Goal: Task Accomplishment & Management: Manage account settings

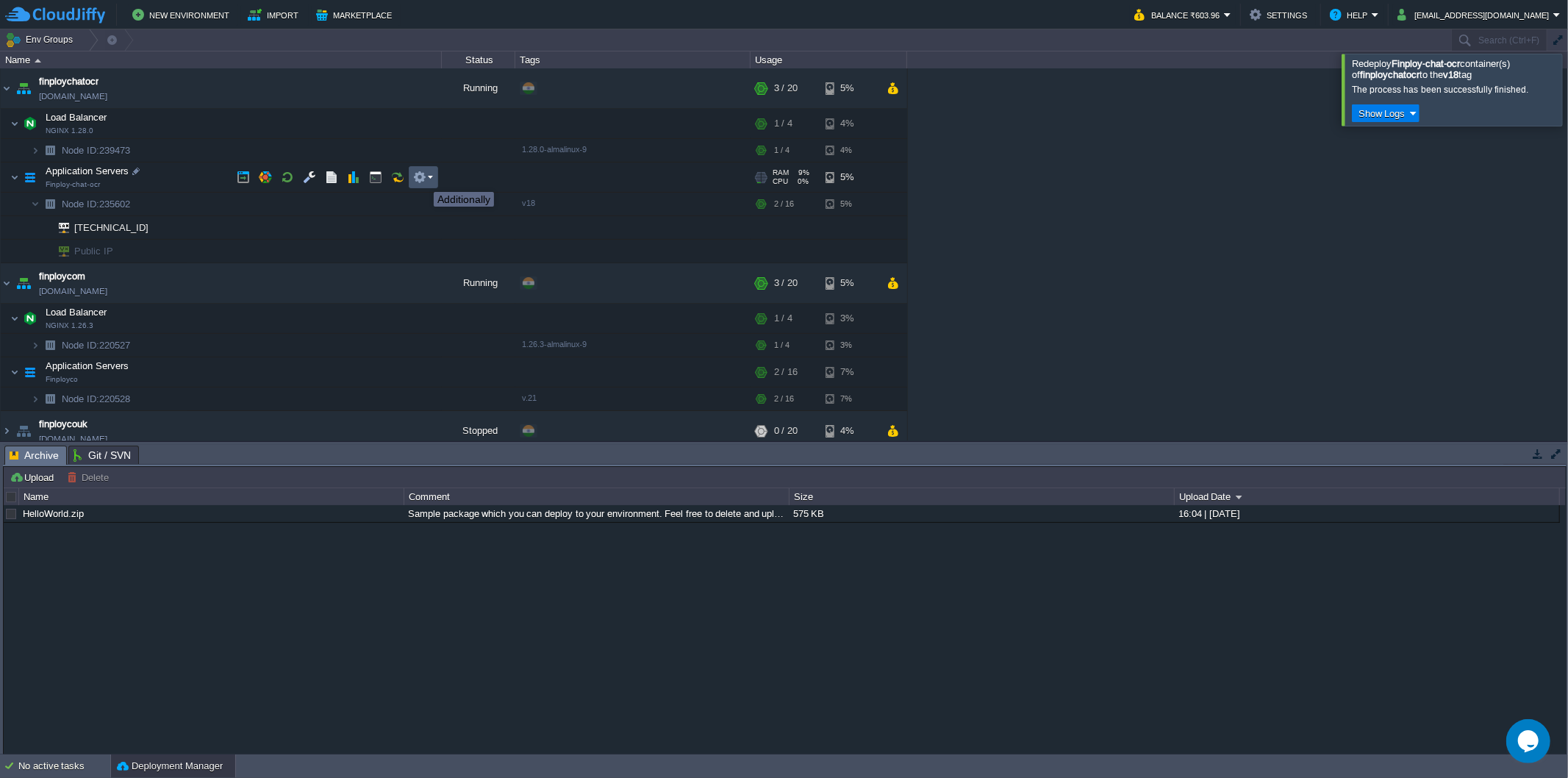
click at [423, 179] on button "button" at bounding box center [420, 177] width 13 height 13
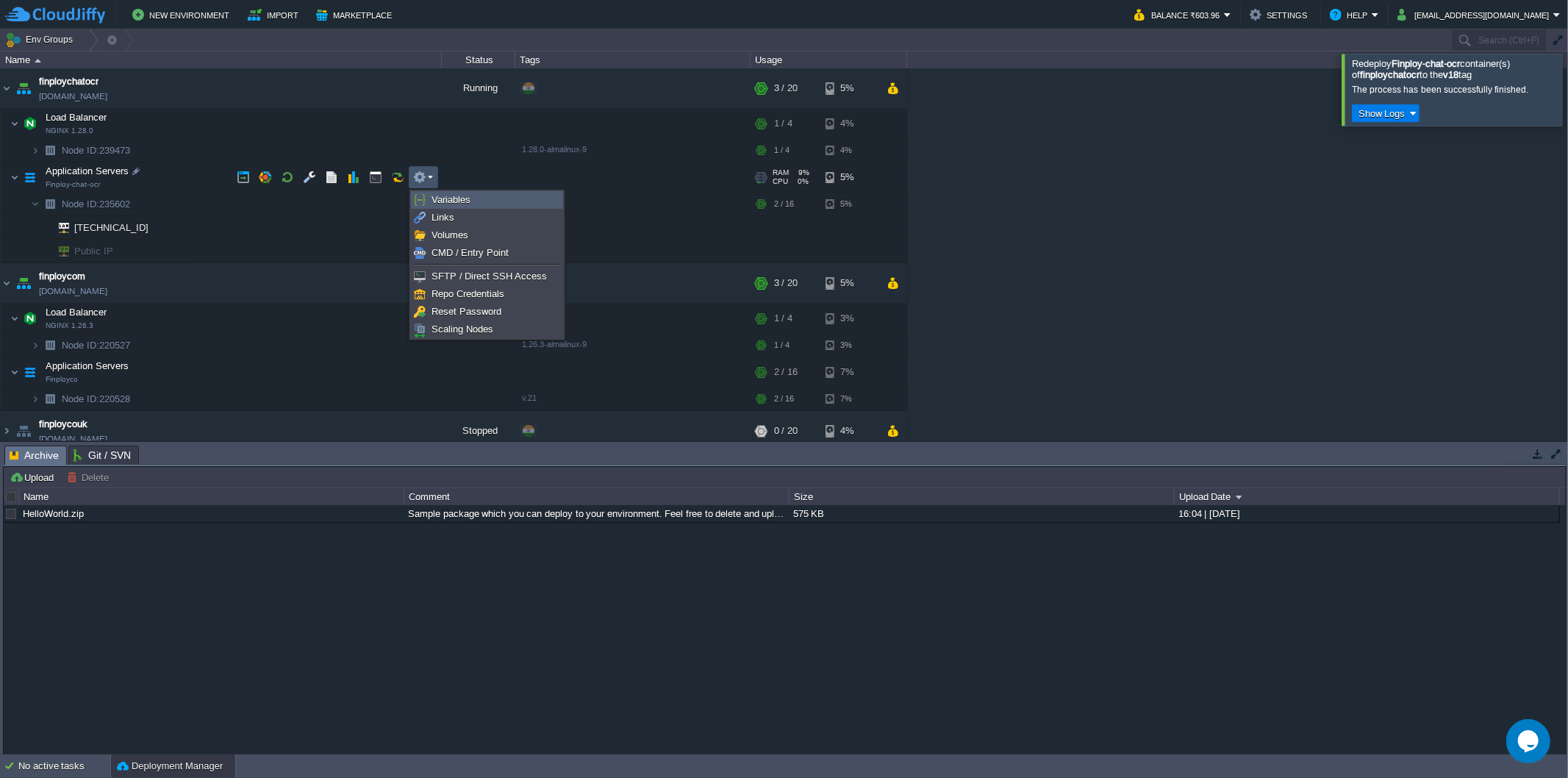
click at [430, 195] on link "Variables" at bounding box center [486, 200] width 151 height 16
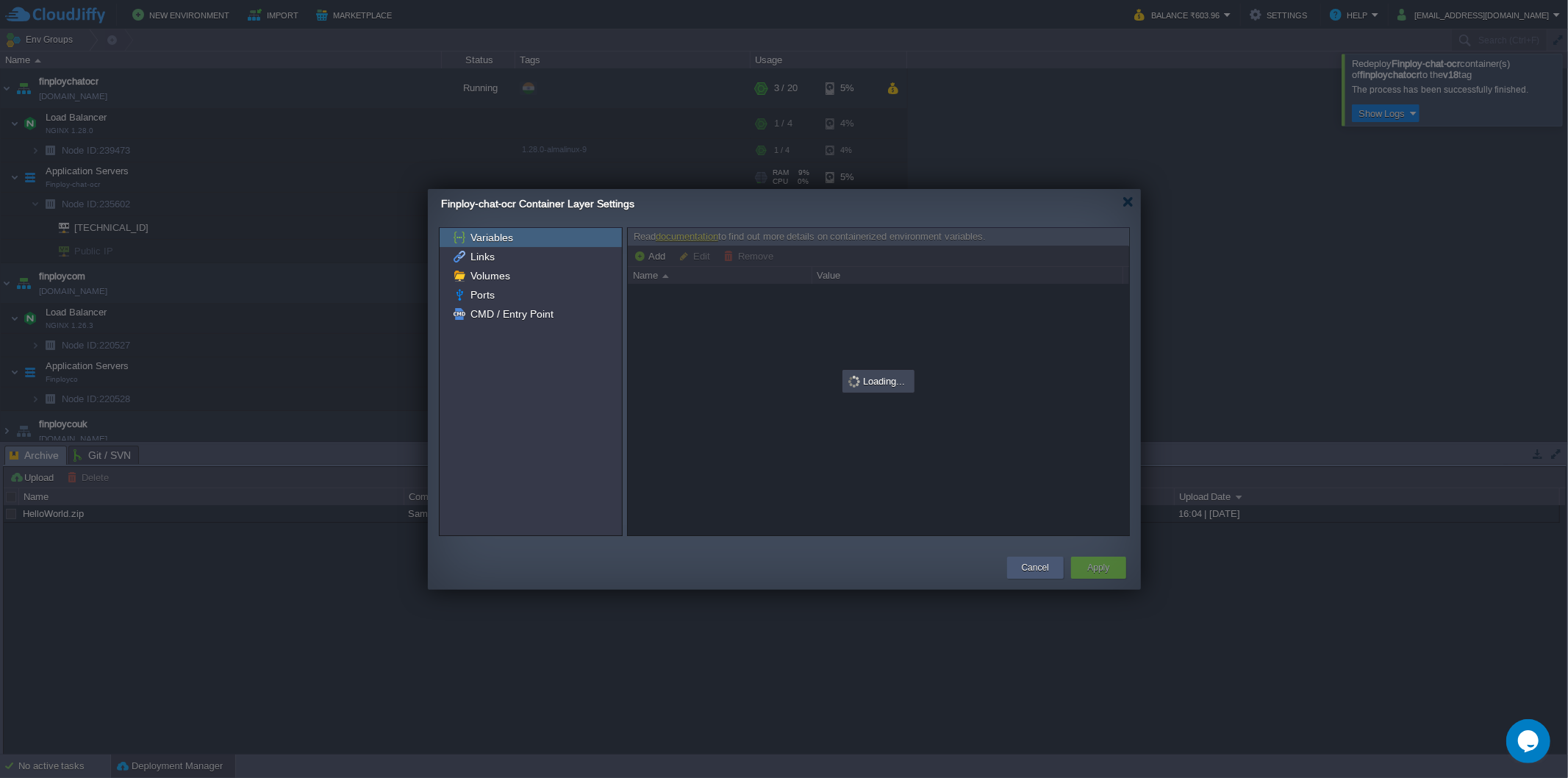
click at [1030, 576] on div "Cancel" at bounding box center [1036, 567] width 34 height 22
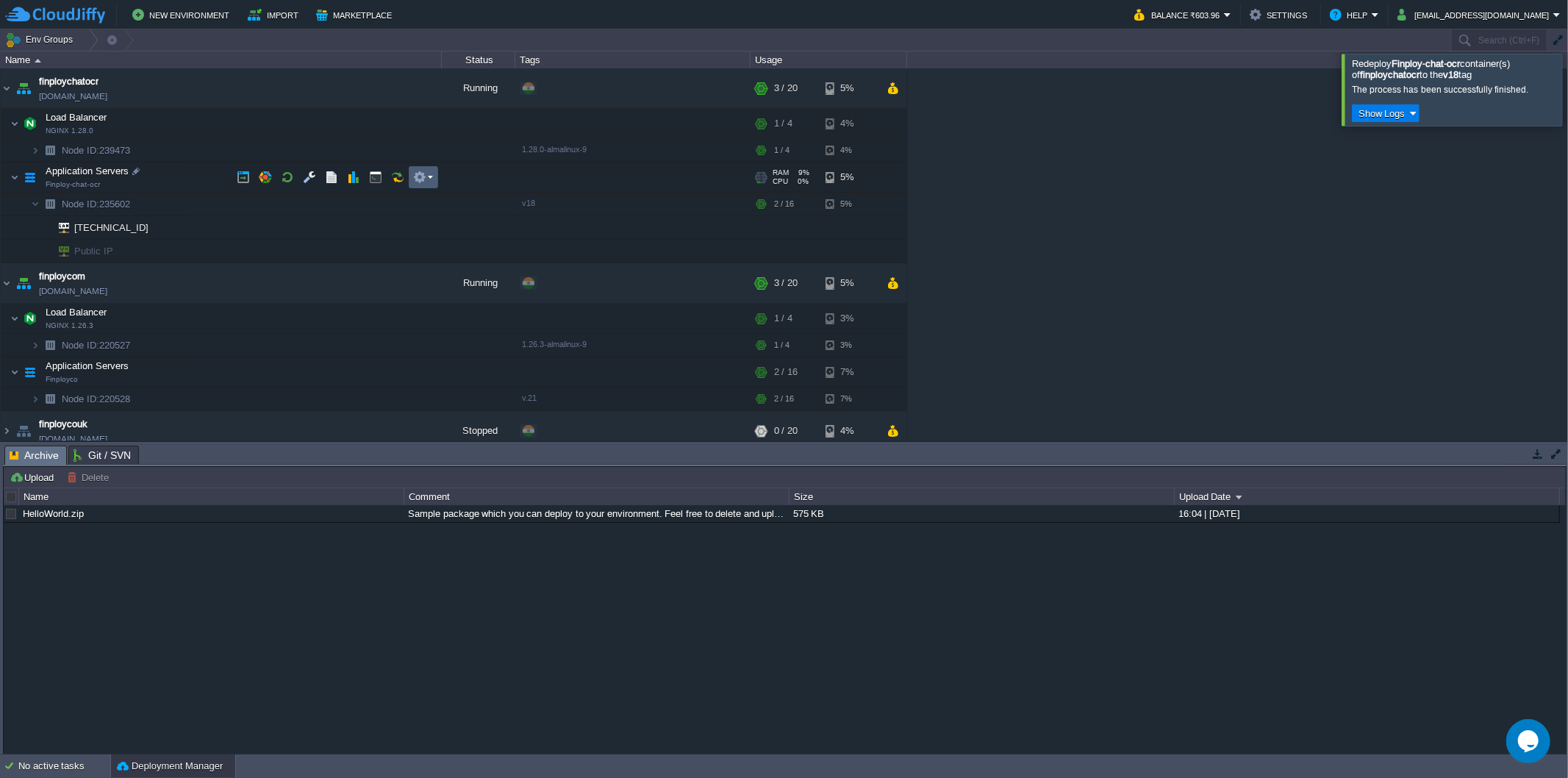
click at [432, 174] on em at bounding box center [423, 177] width 20 height 13
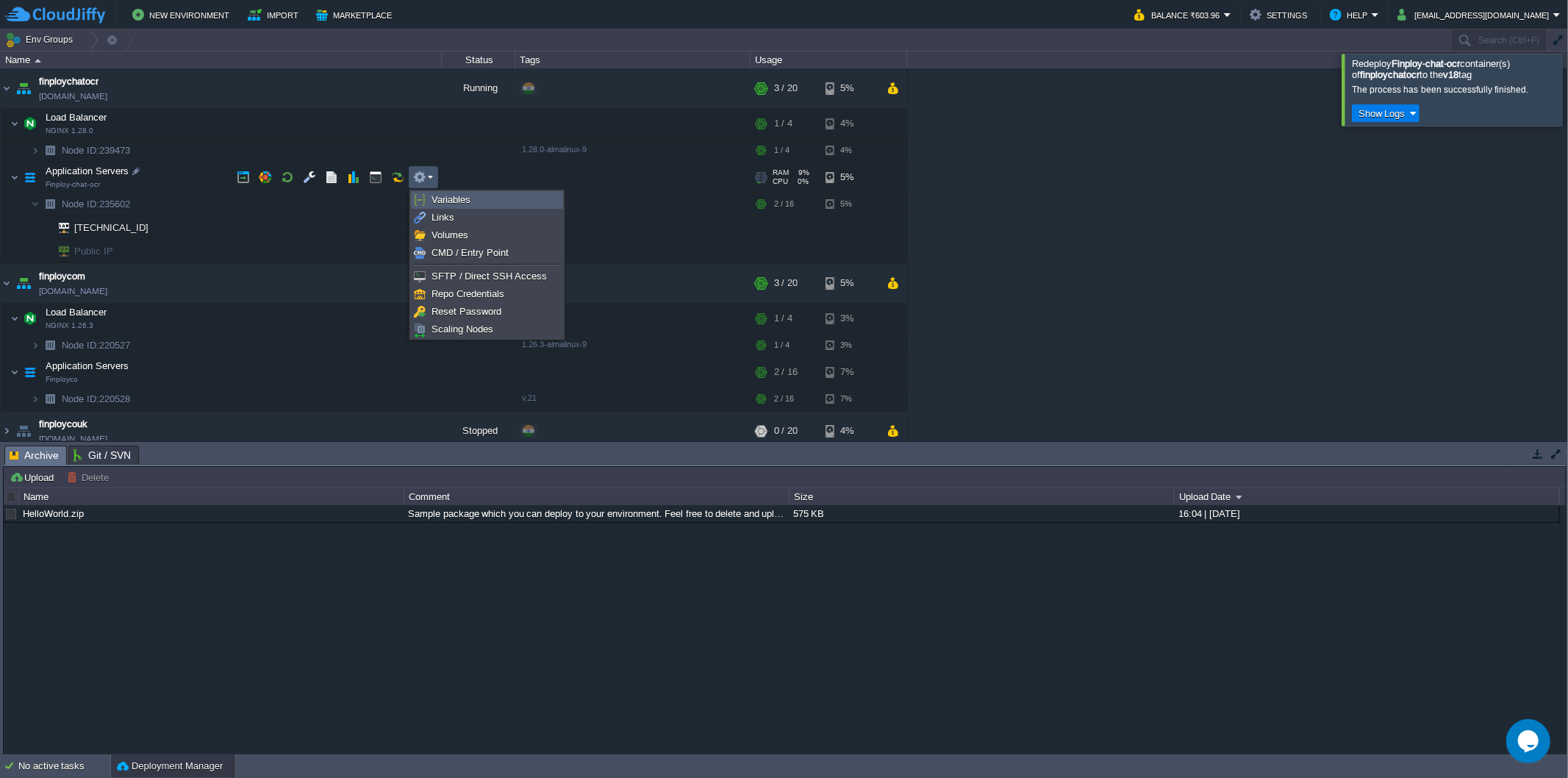
click at [437, 193] on link "Variables" at bounding box center [486, 200] width 151 height 16
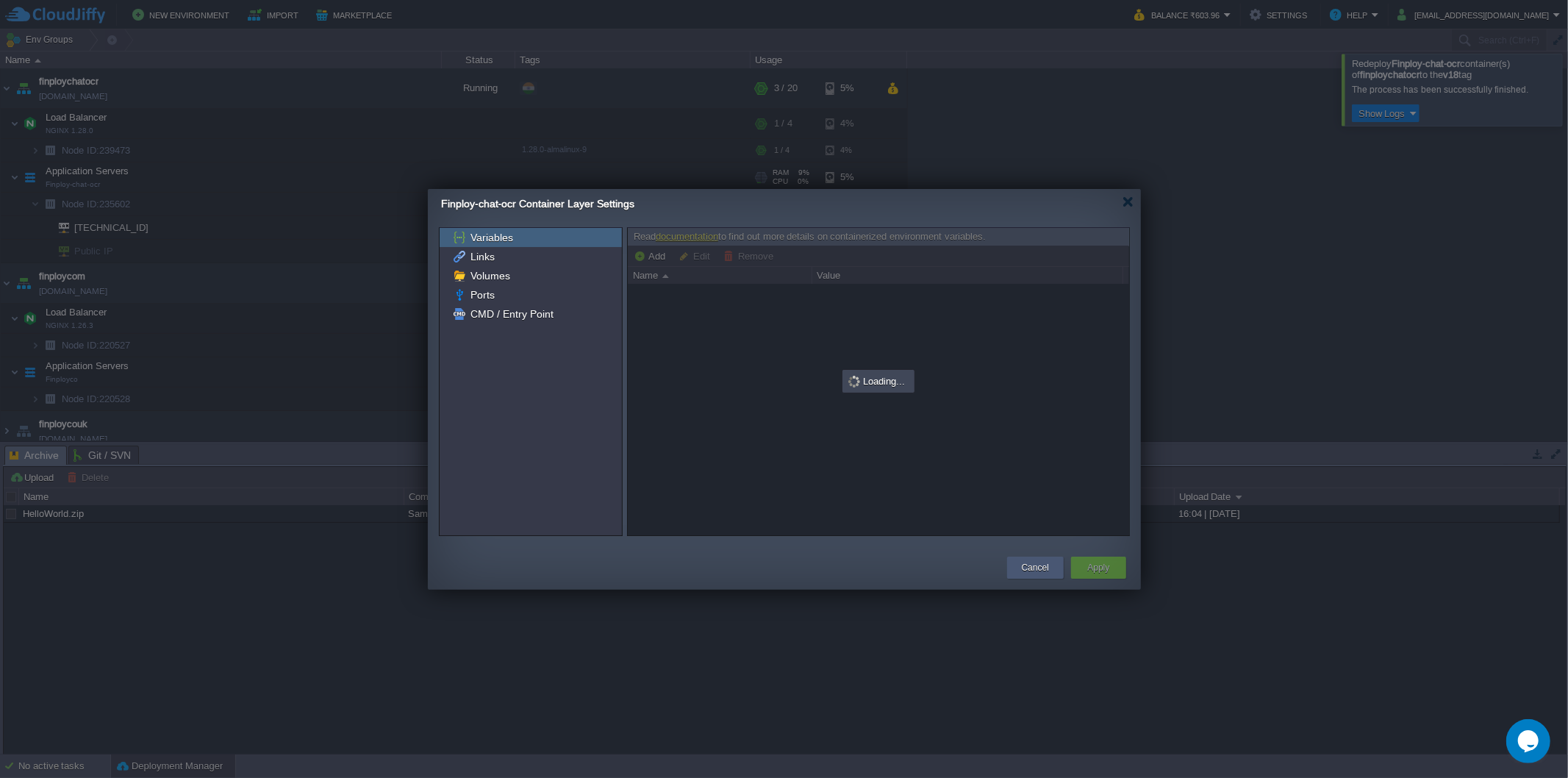
click at [1023, 563] on button "Cancel" at bounding box center [1035, 567] width 27 height 15
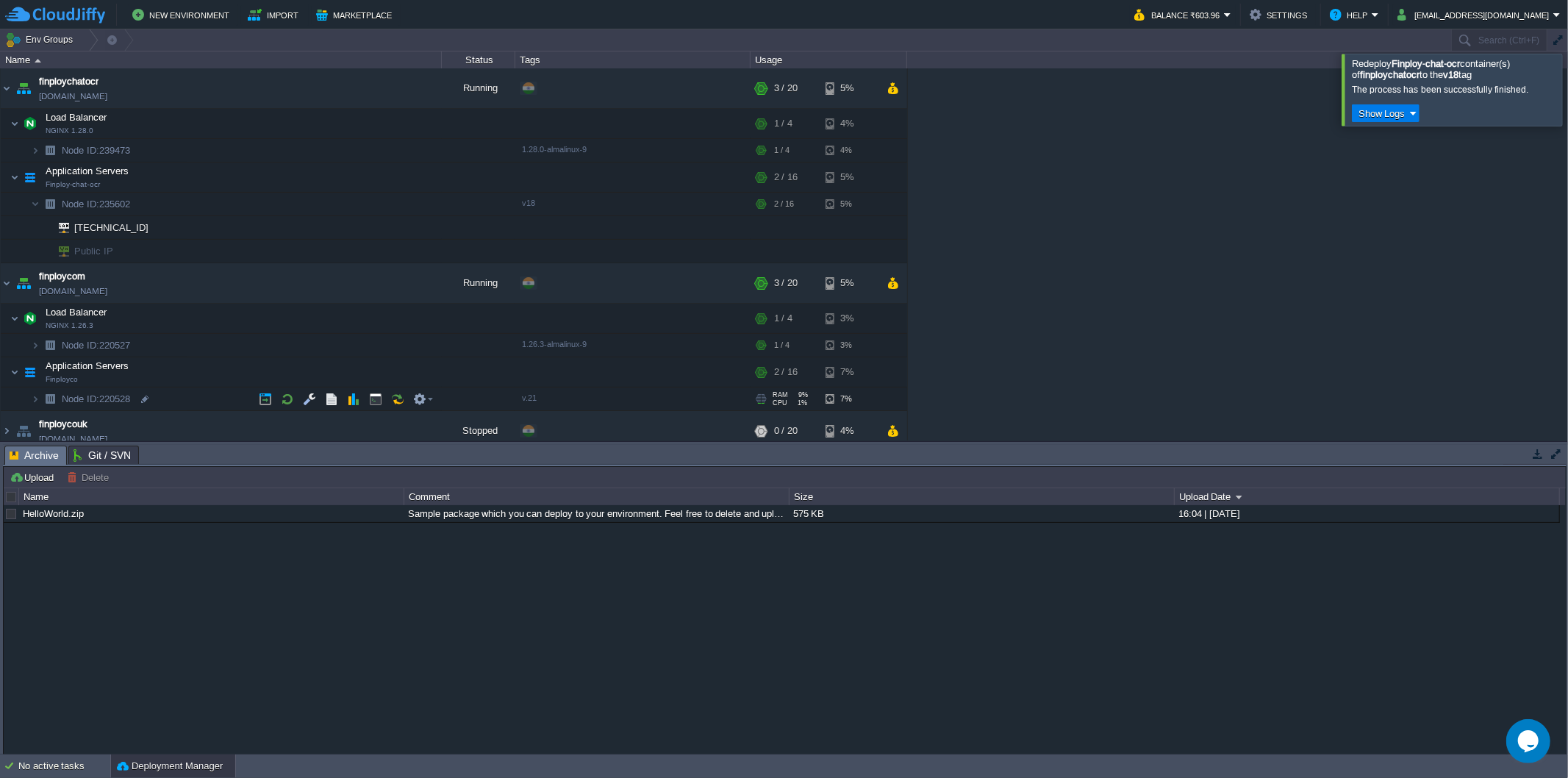
click at [27, 394] on img at bounding box center [20, 394] width 20 height 13
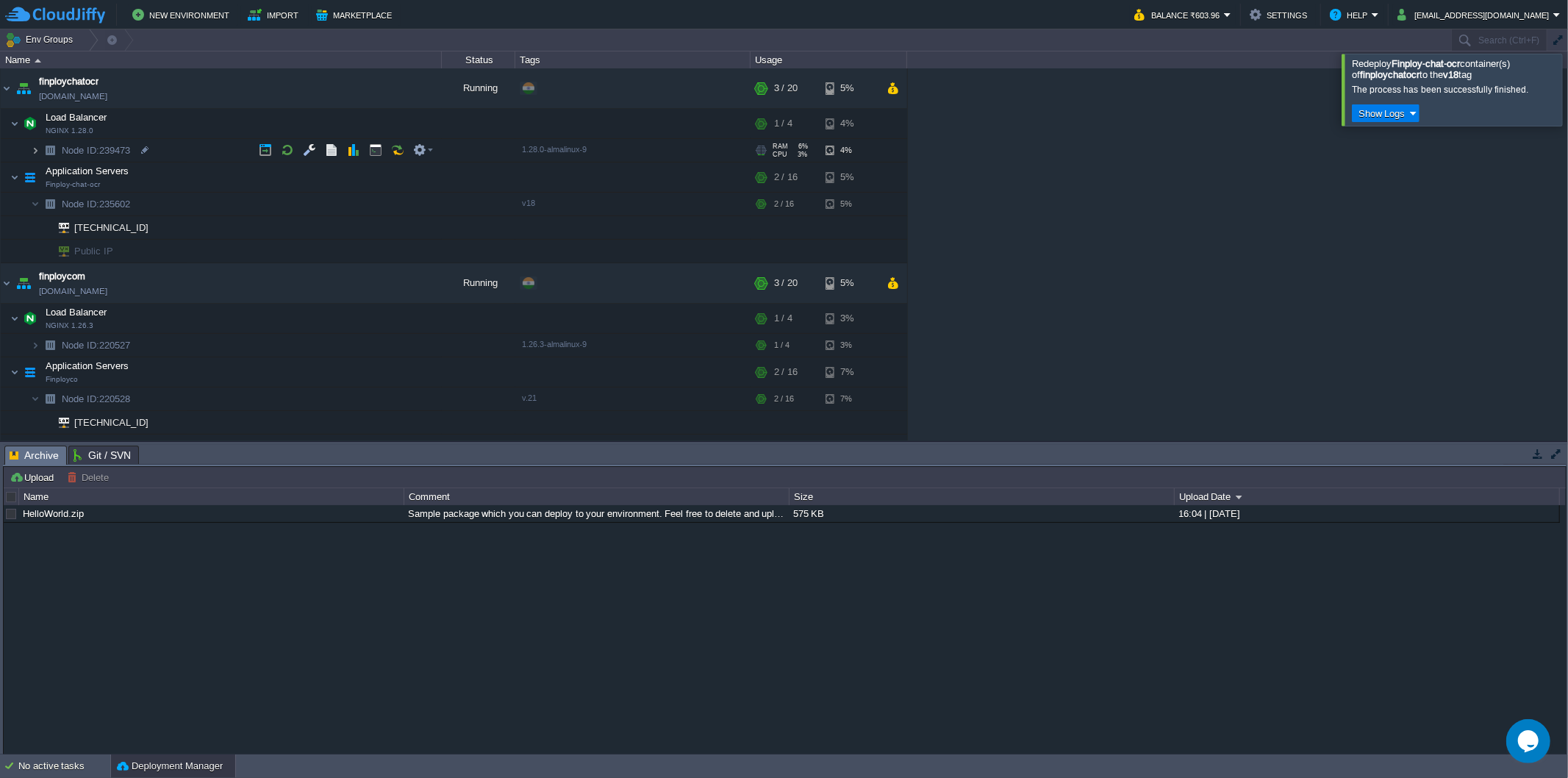
click at [35, 155] on img at bounding box center [35, 150] width 9 height 23
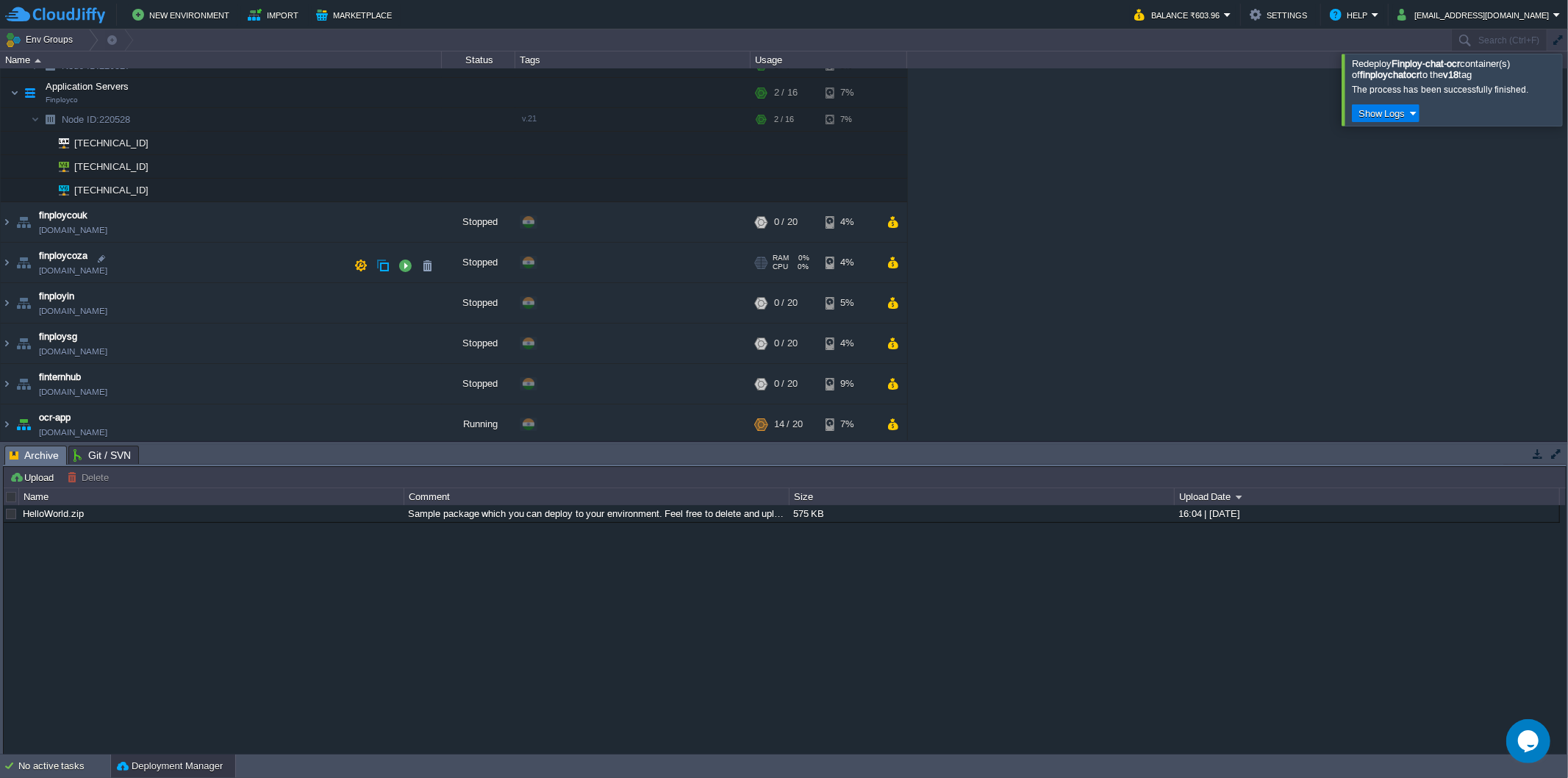
scroll to position [356, 0]
click at [9, 419] on img at bounding box center [7, 420] width 11 height 40
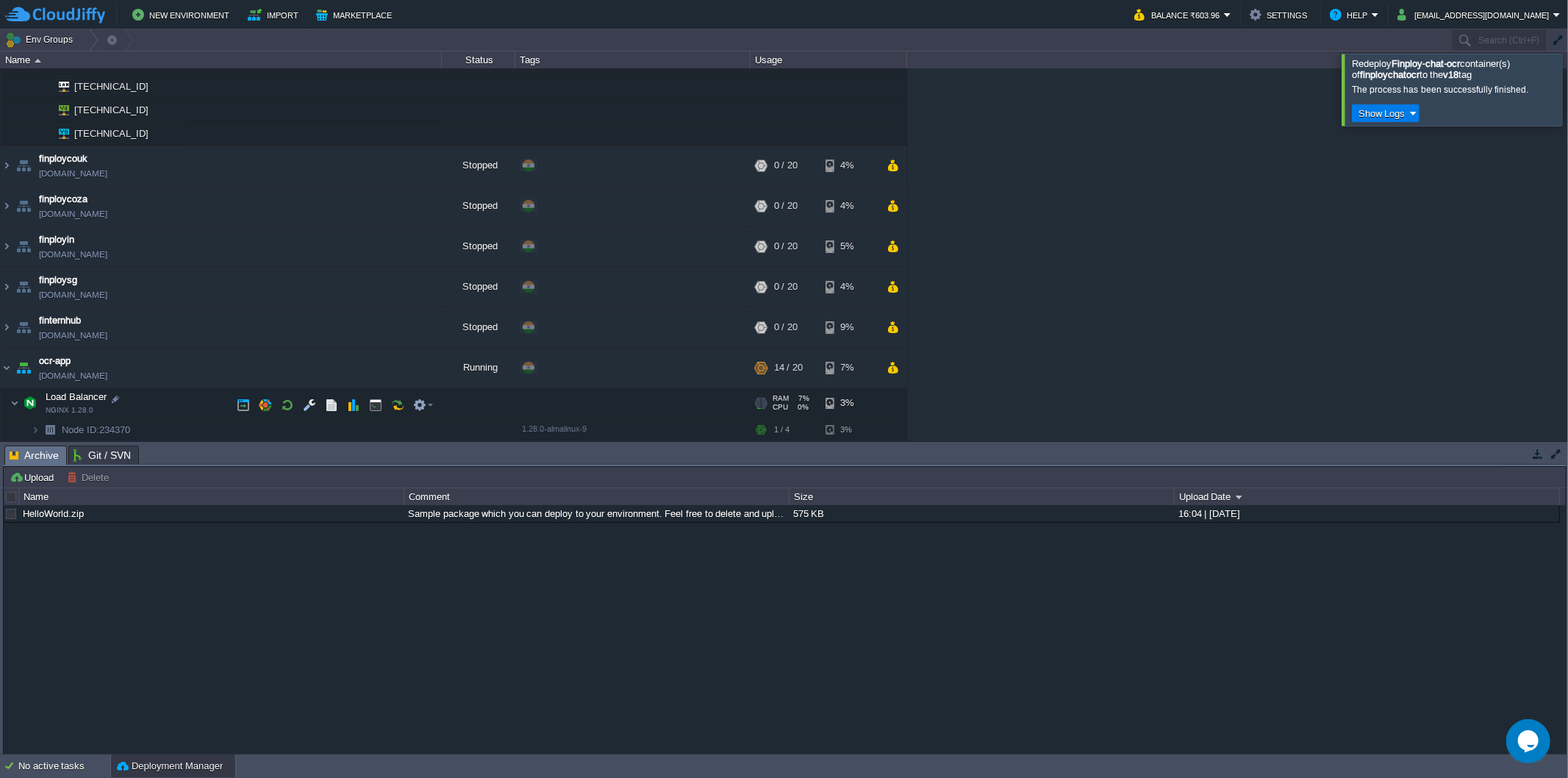
scroll to position [464, 0]
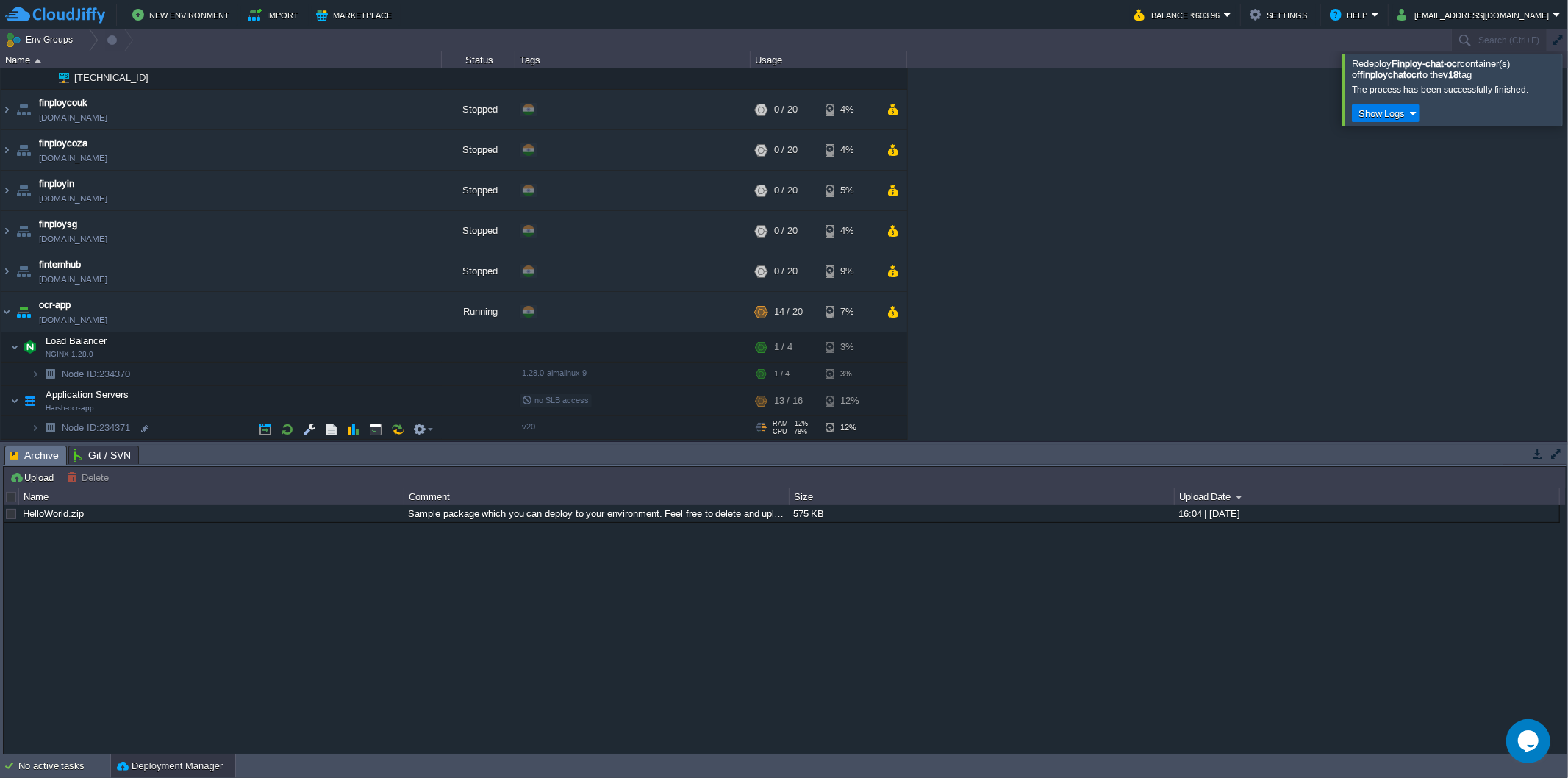
click at [40, 424] on img at bounding box center [50, 428] width 20 height 23
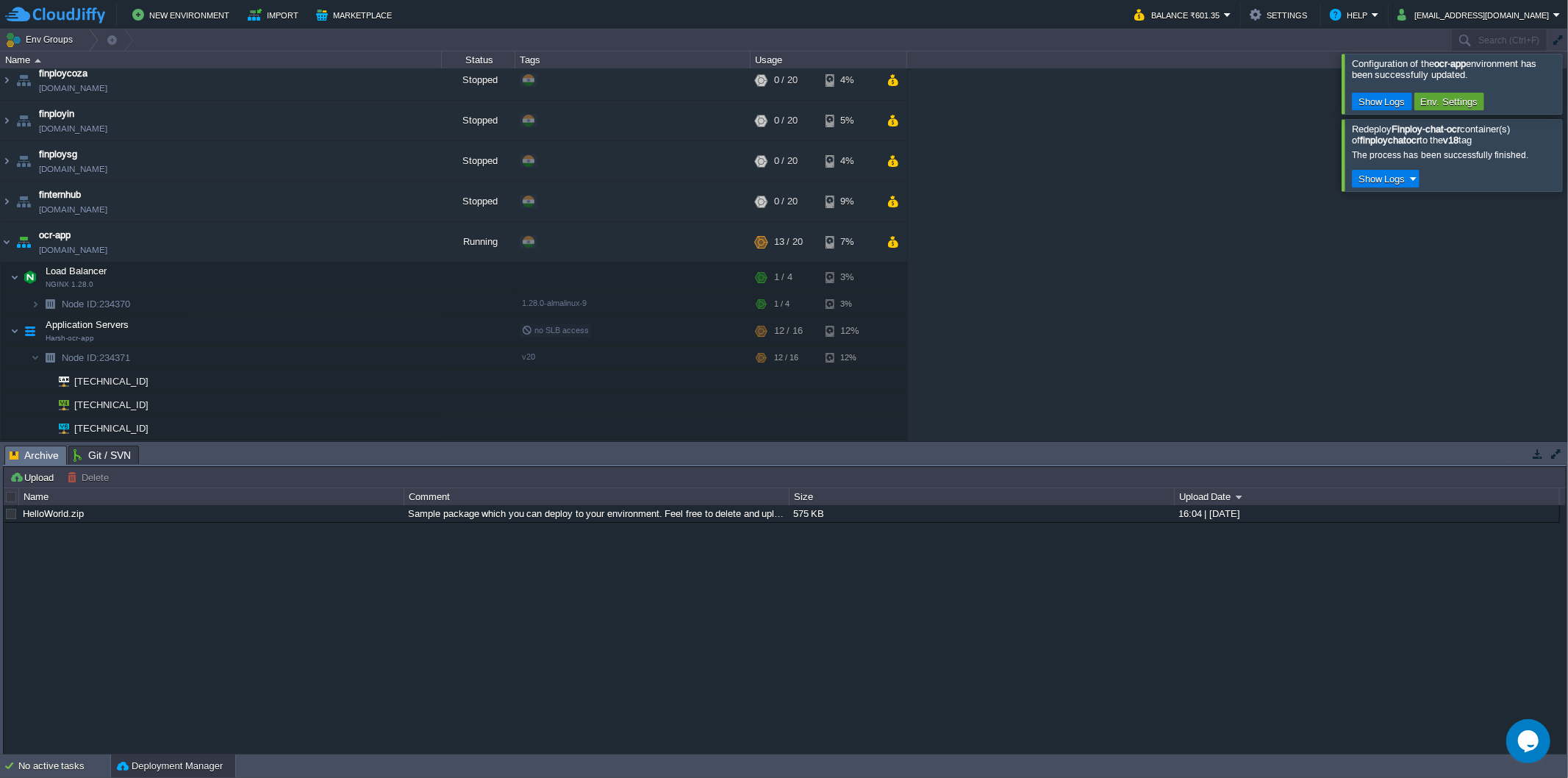
scroll to position [357, 0]
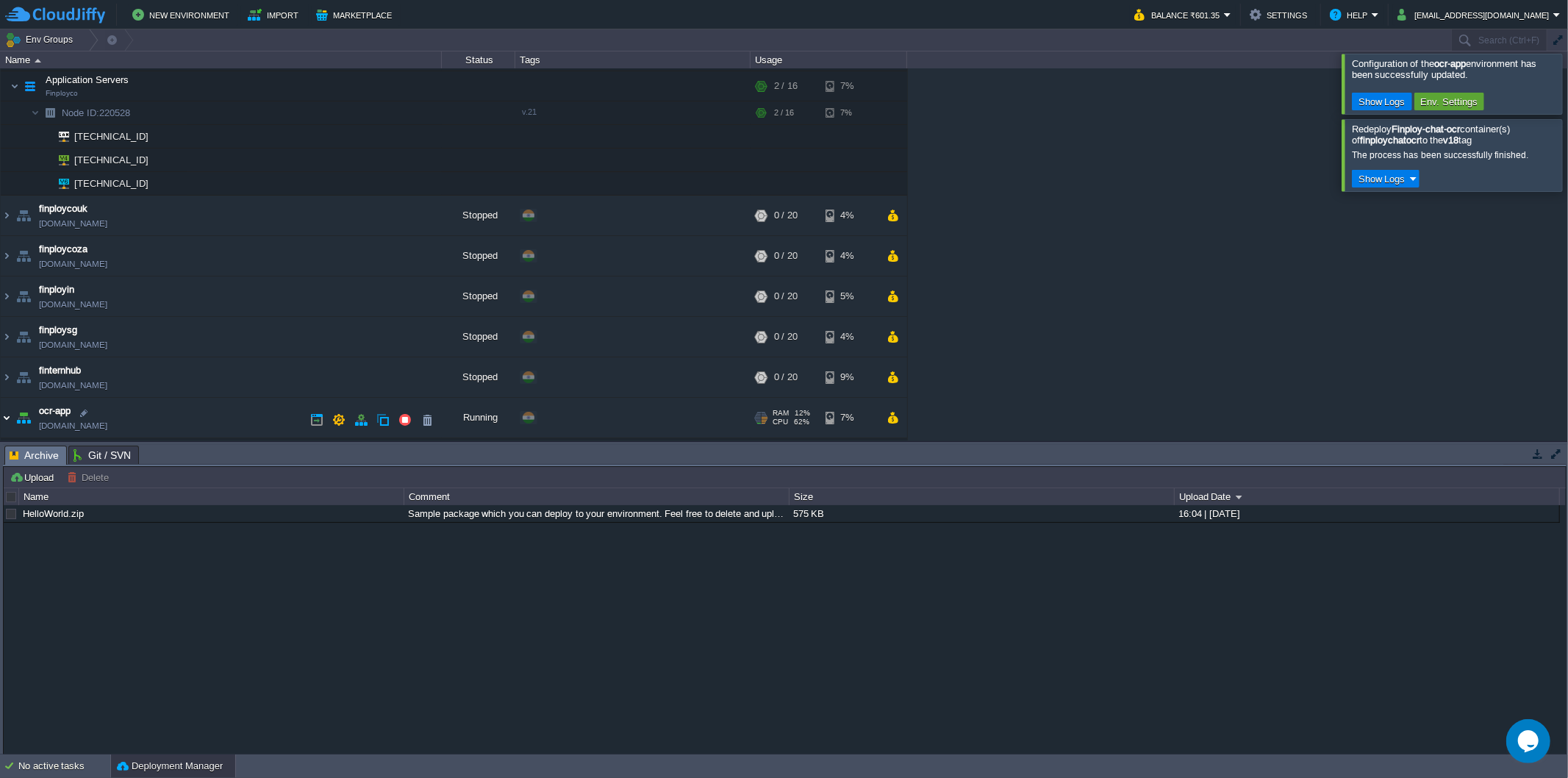
click at [5, 424] on img at bounding box center [7, 417] width 11 height 40
click at [5, 424] on img at bounding box center [7, 420] width 11 height 40
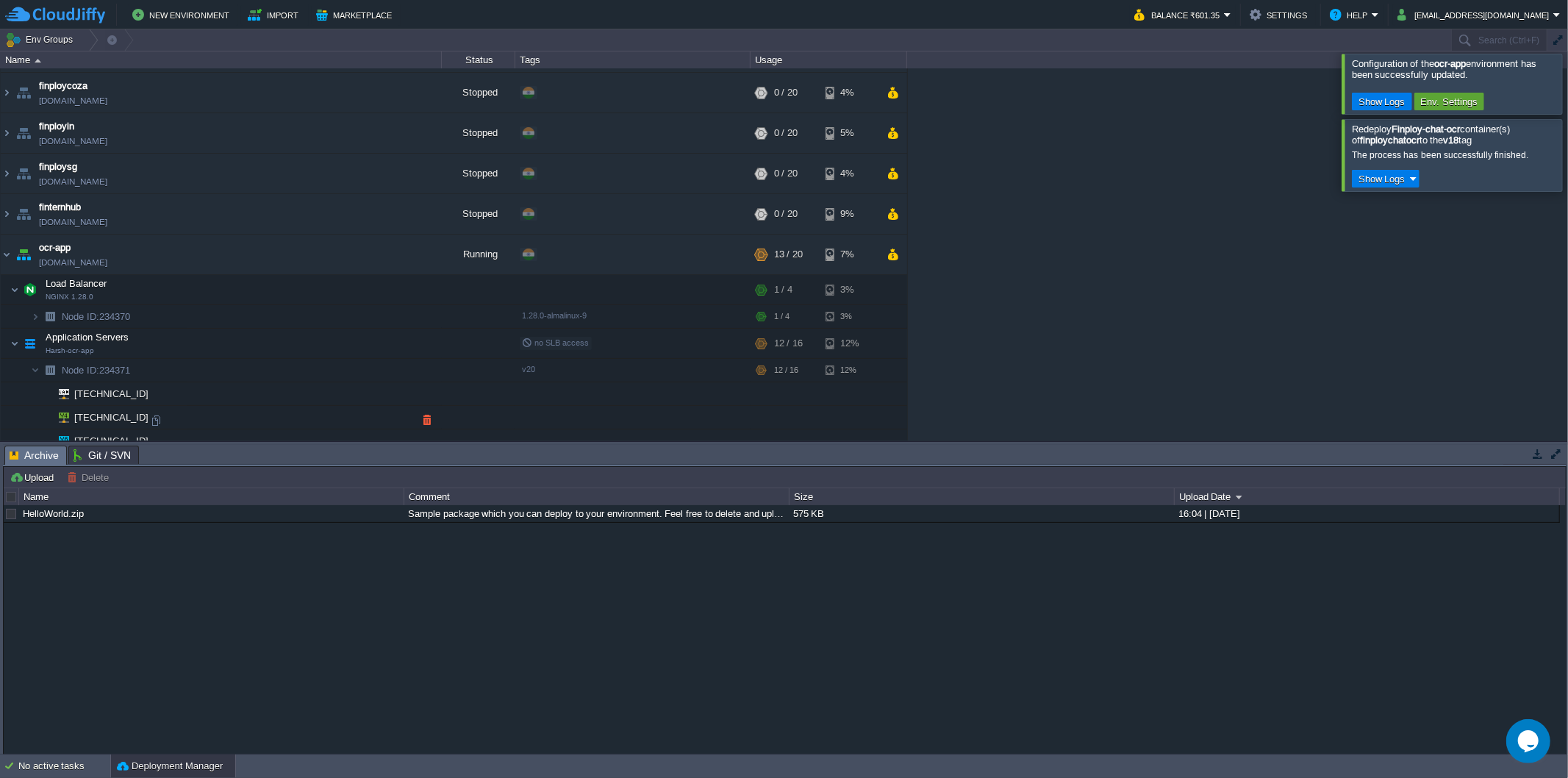
scroll to position [534, 0]
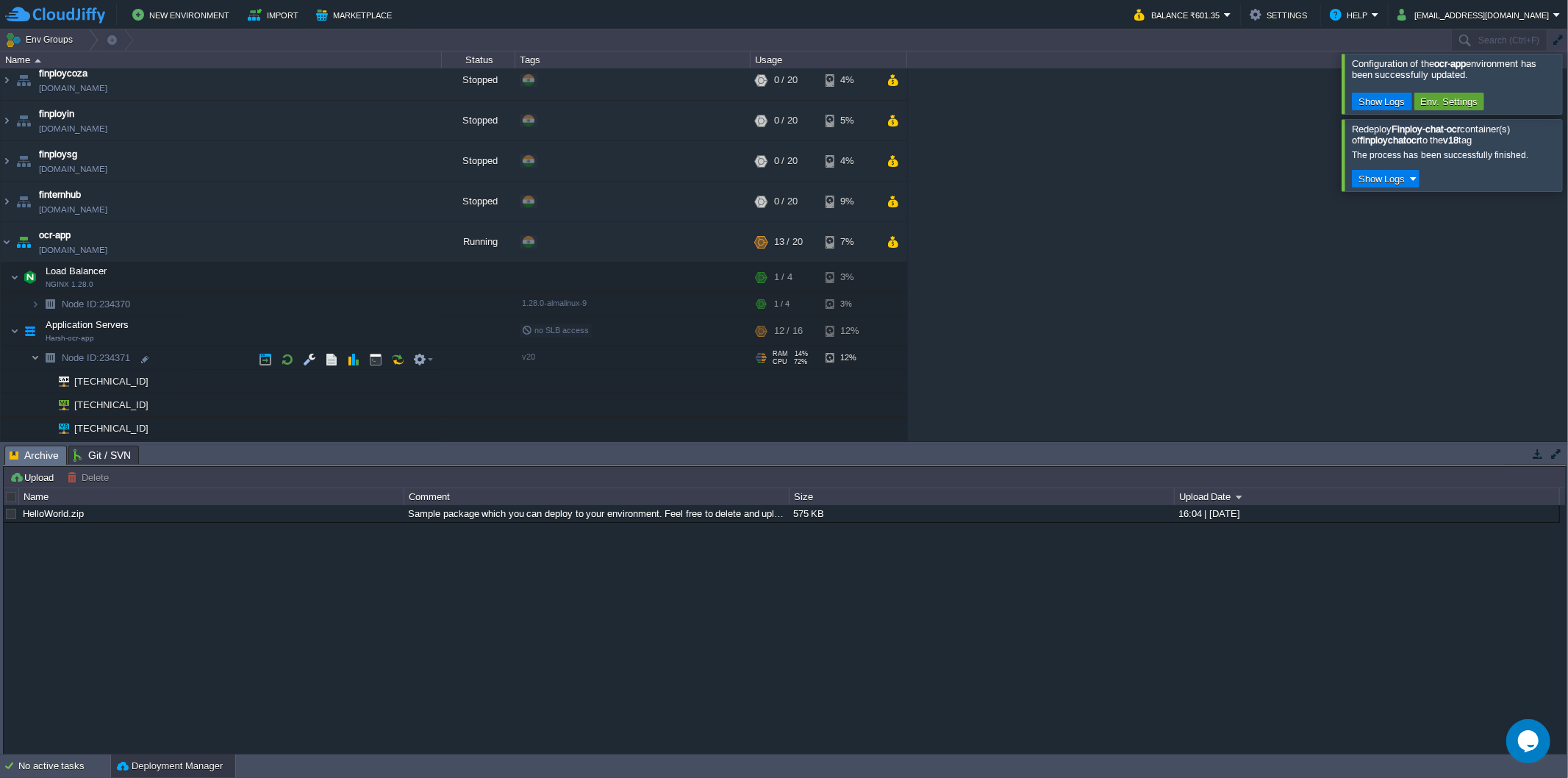
click at [37, 357] on img at bounding box center [35, 358] width 9 height 23
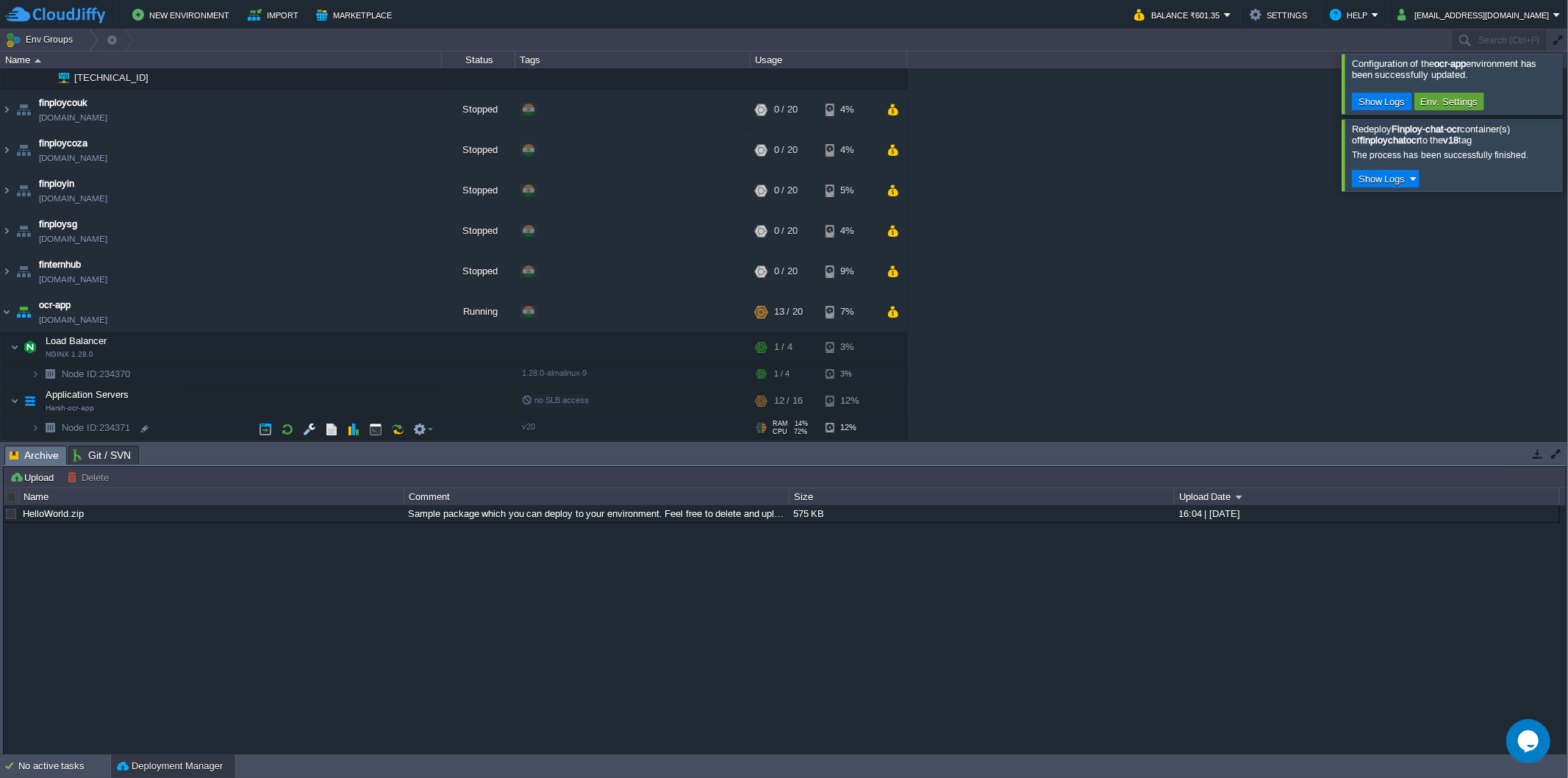
click at [40, 426] on img at bounding box center [50, 428] width 20 height 23
click at [33, 432] on img at bounding box center [35, 426] width 9 height 23
click at [33, 430] on img at bounding box center [35, 428] width 9 height 23
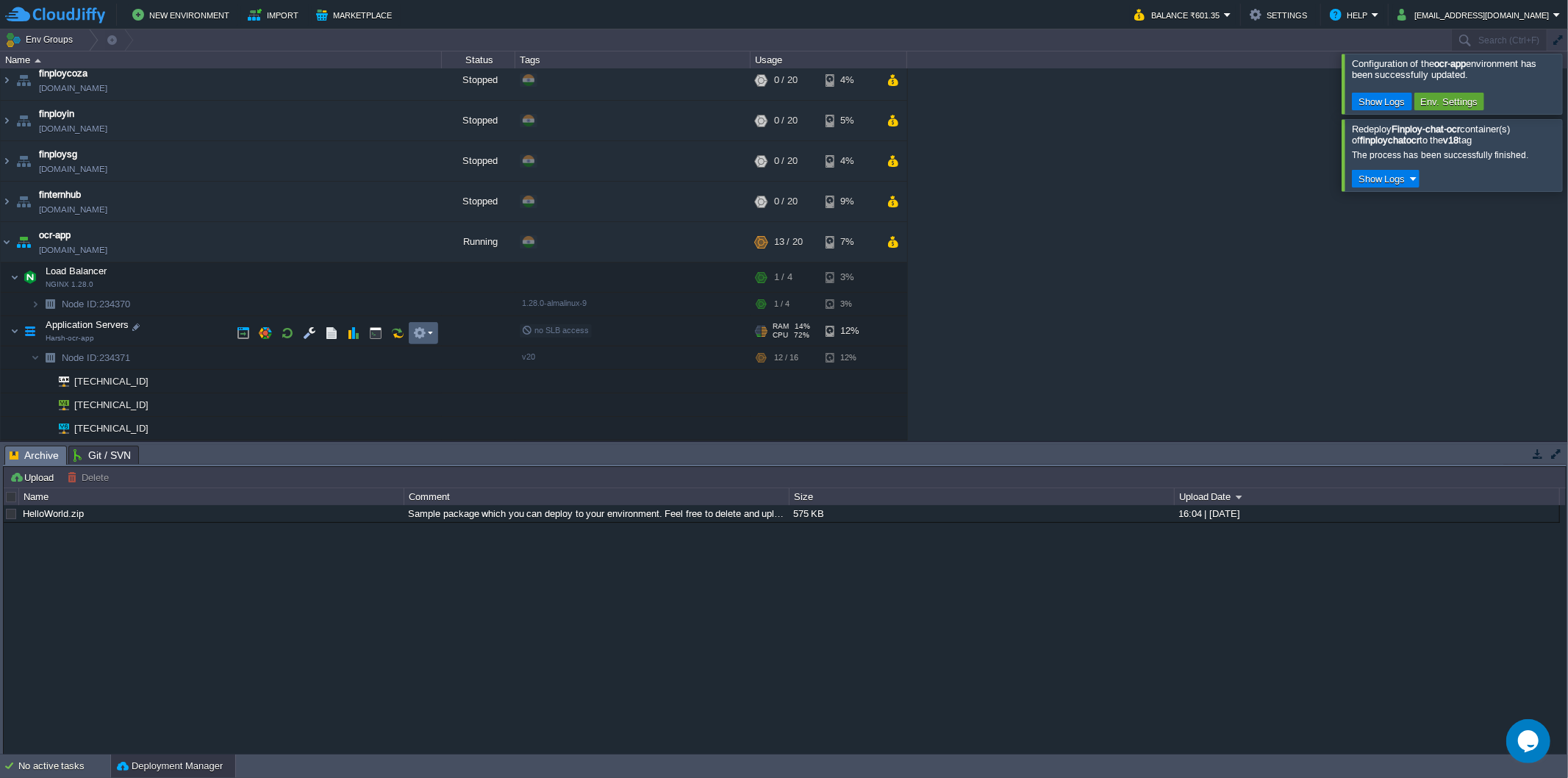
click at [433, 329] on td at bounding box center [424, 333] width 29 height 22
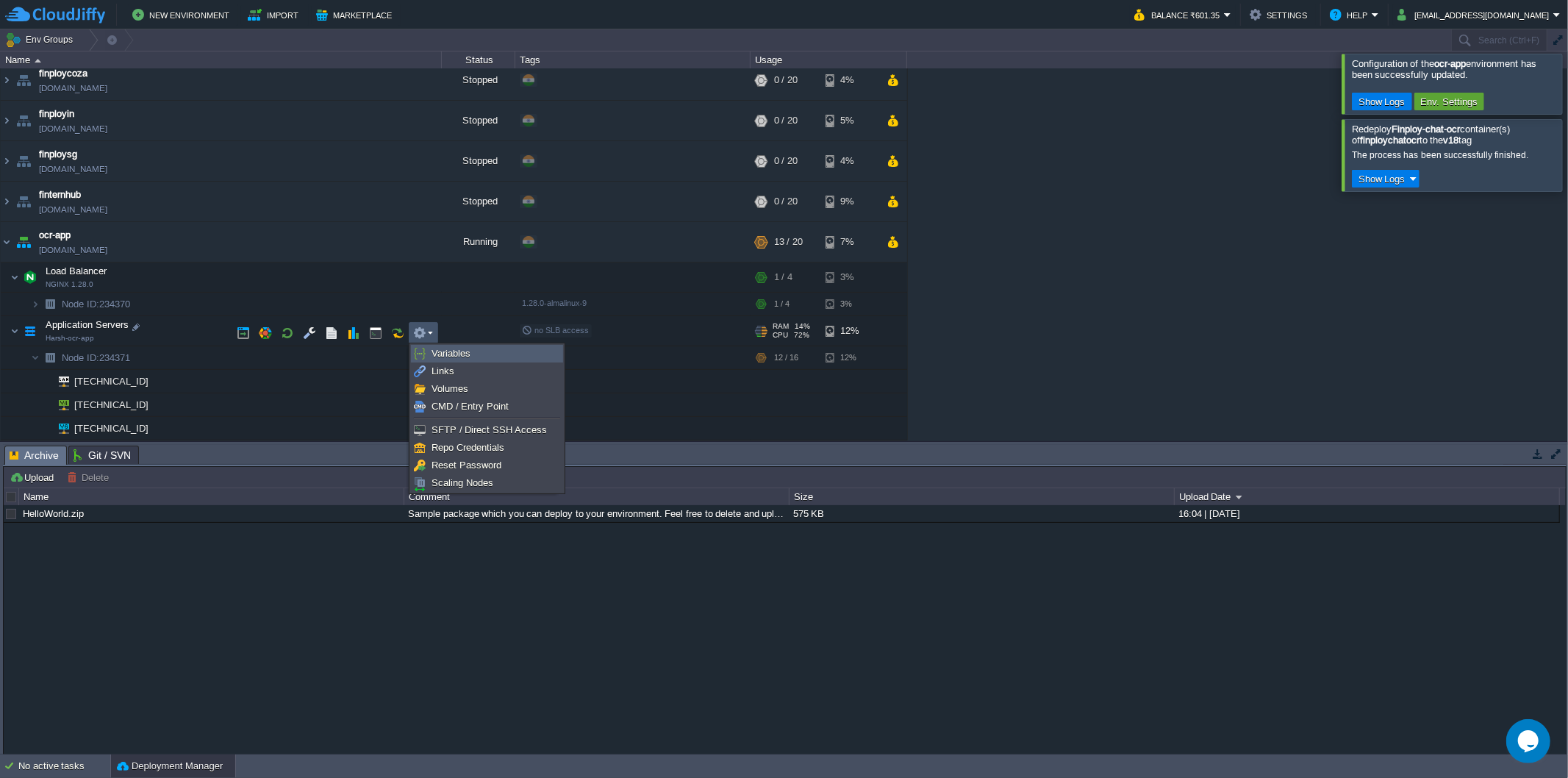
click at [440, 349] on span "Variables" at bounding box center [451, 353] width 39 height 11
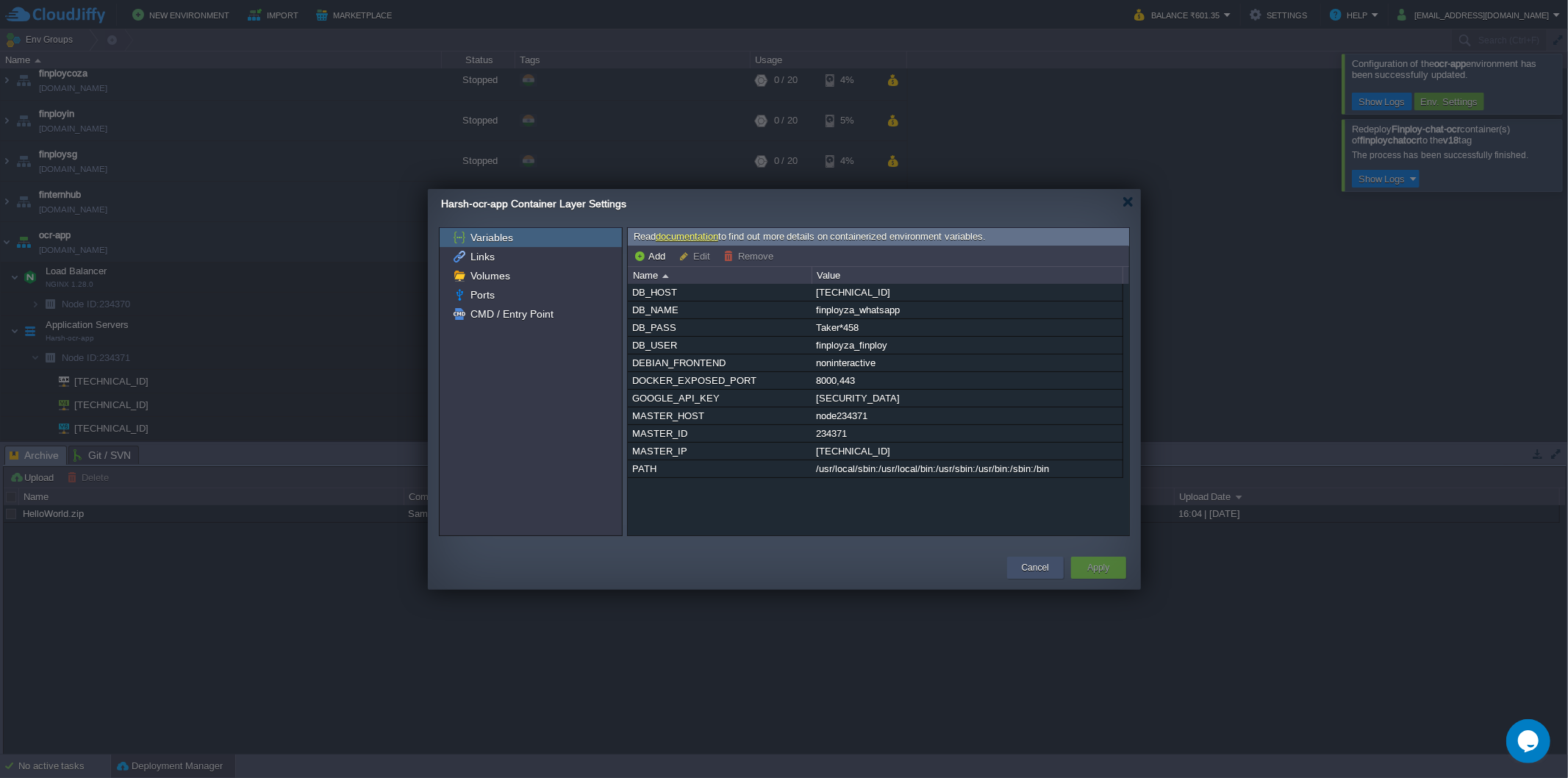
click at [1044, 569] on button "Cancel" at bounding box center [1035, 567] width 27 height 15
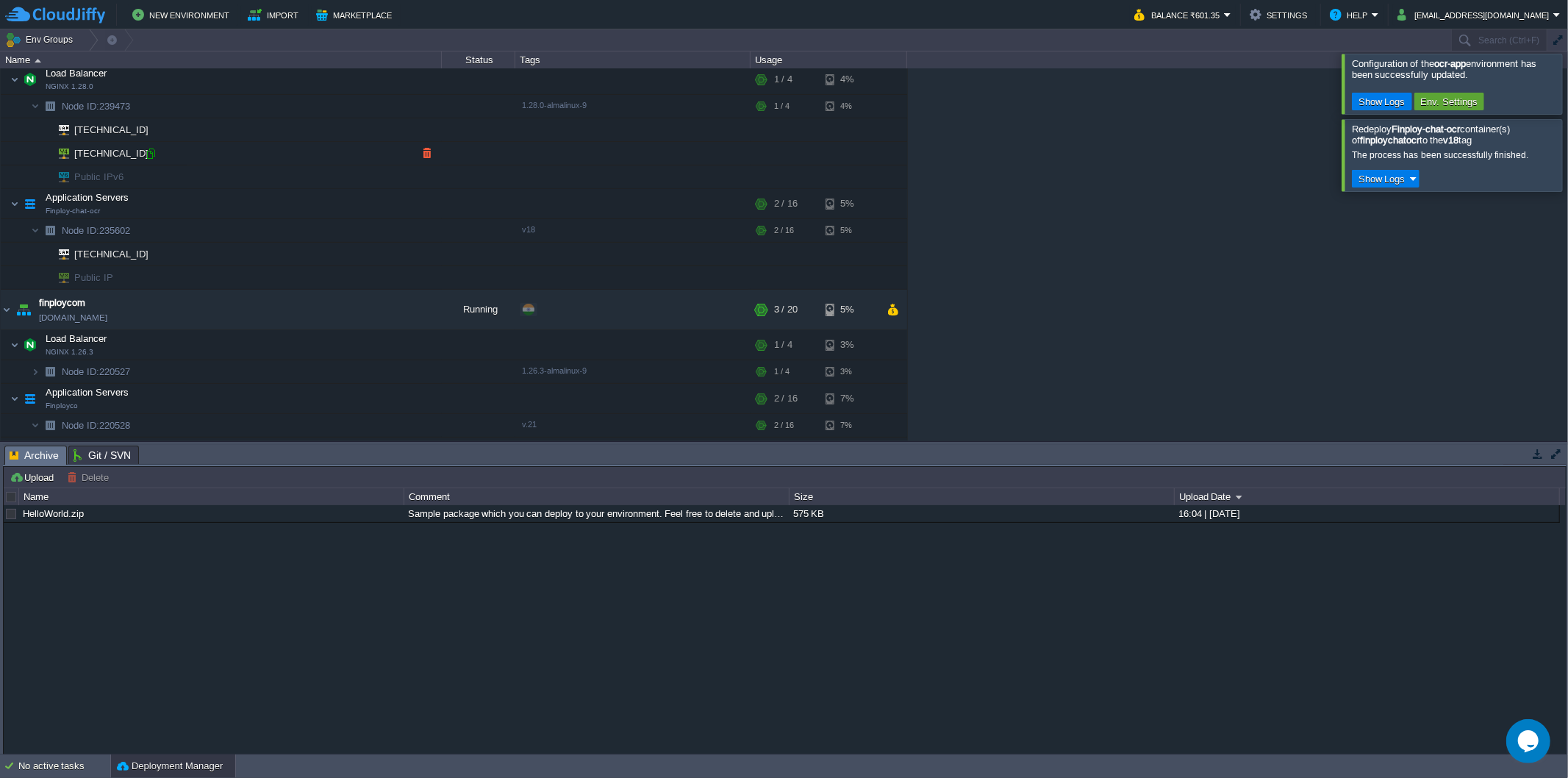
scroll to position [0, 0]
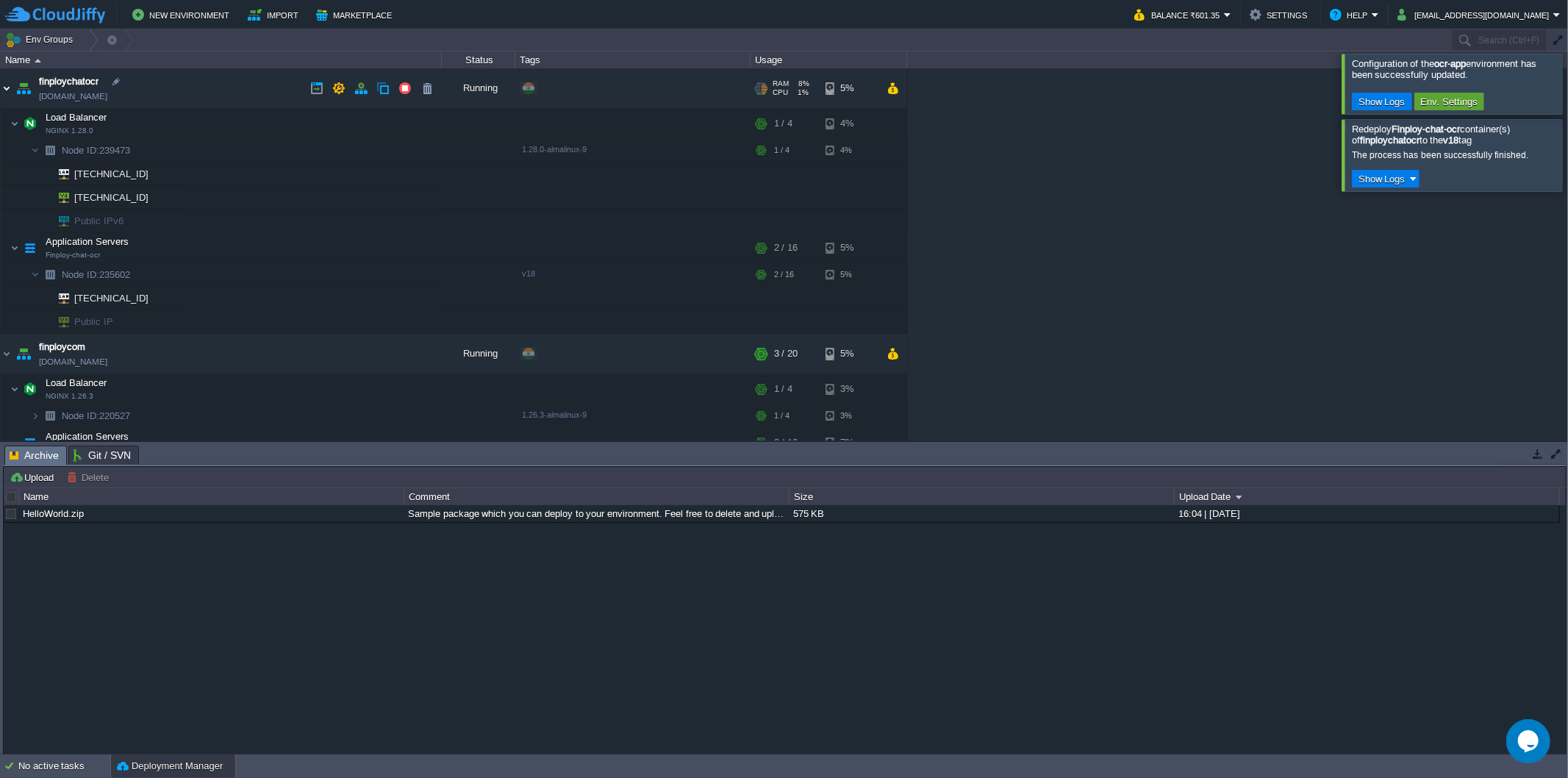
click at [4, 91] on img at bounding box center [7, 88] width 11 height 40
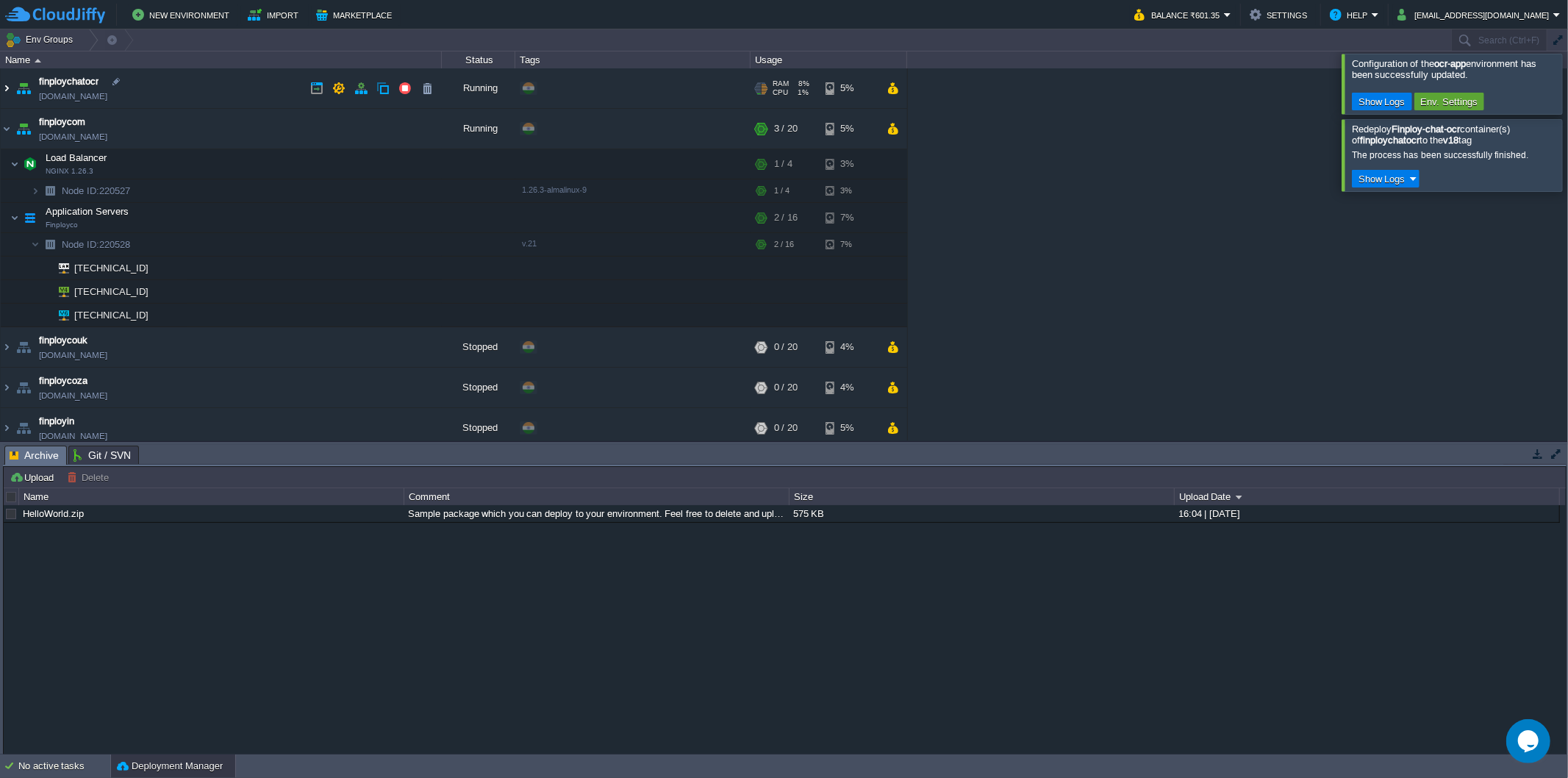
click at [4, 91] on img at bounding box center [7, 88] width 11 height 40
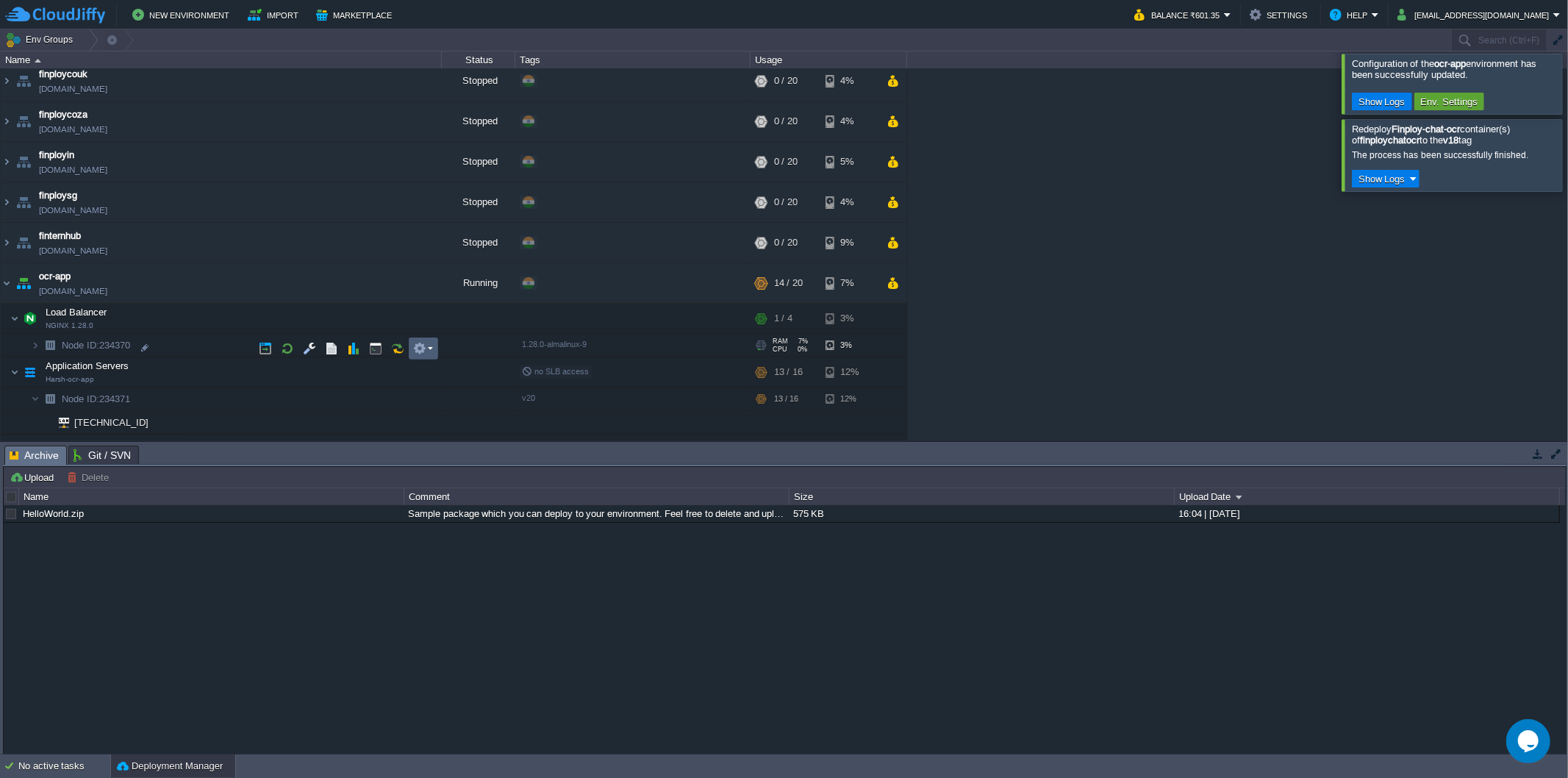
scroll to position [534, 0]
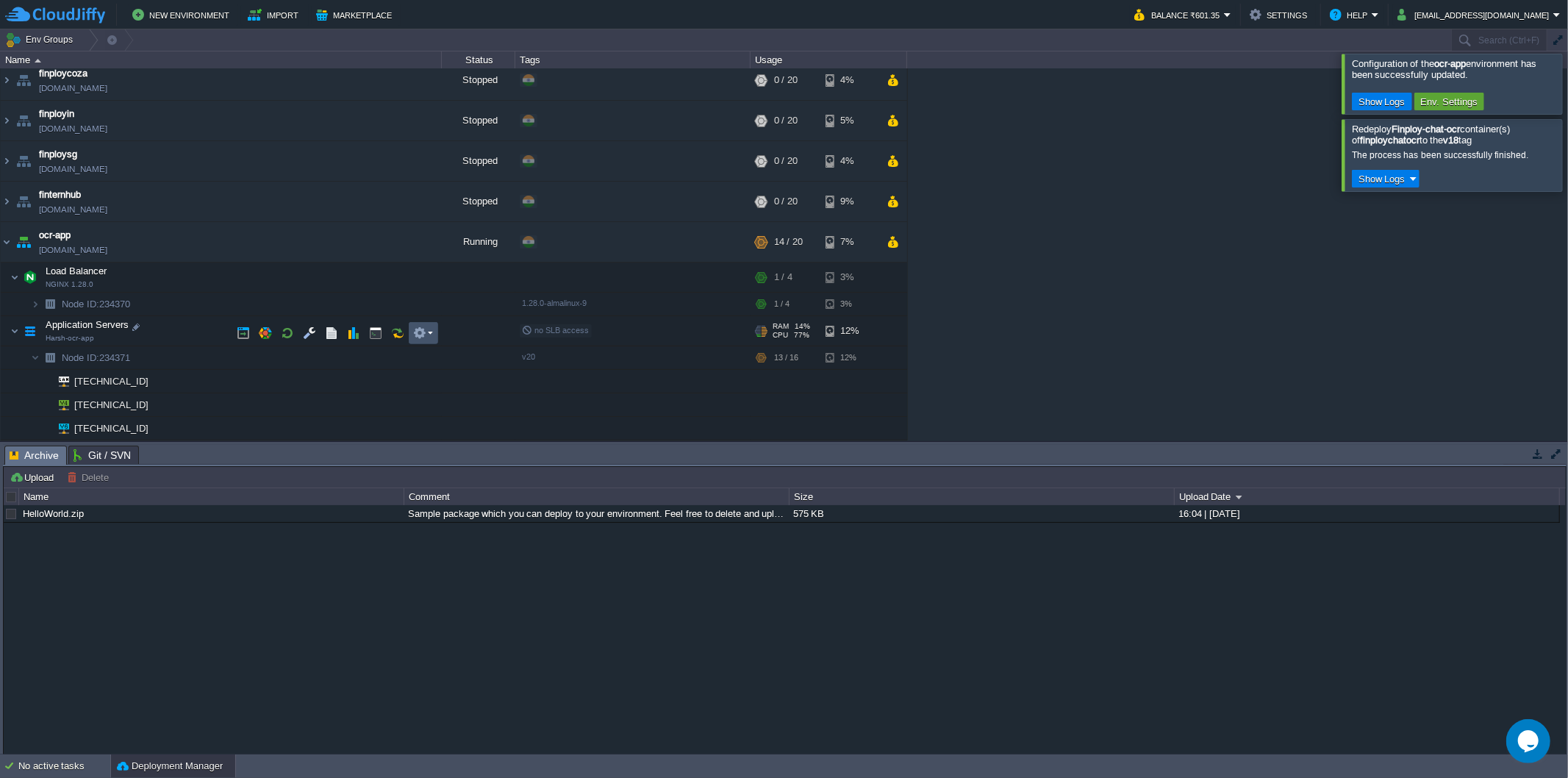
click at [420, 334] on button "button" at bounding box center [420, 333] width 13 height 13
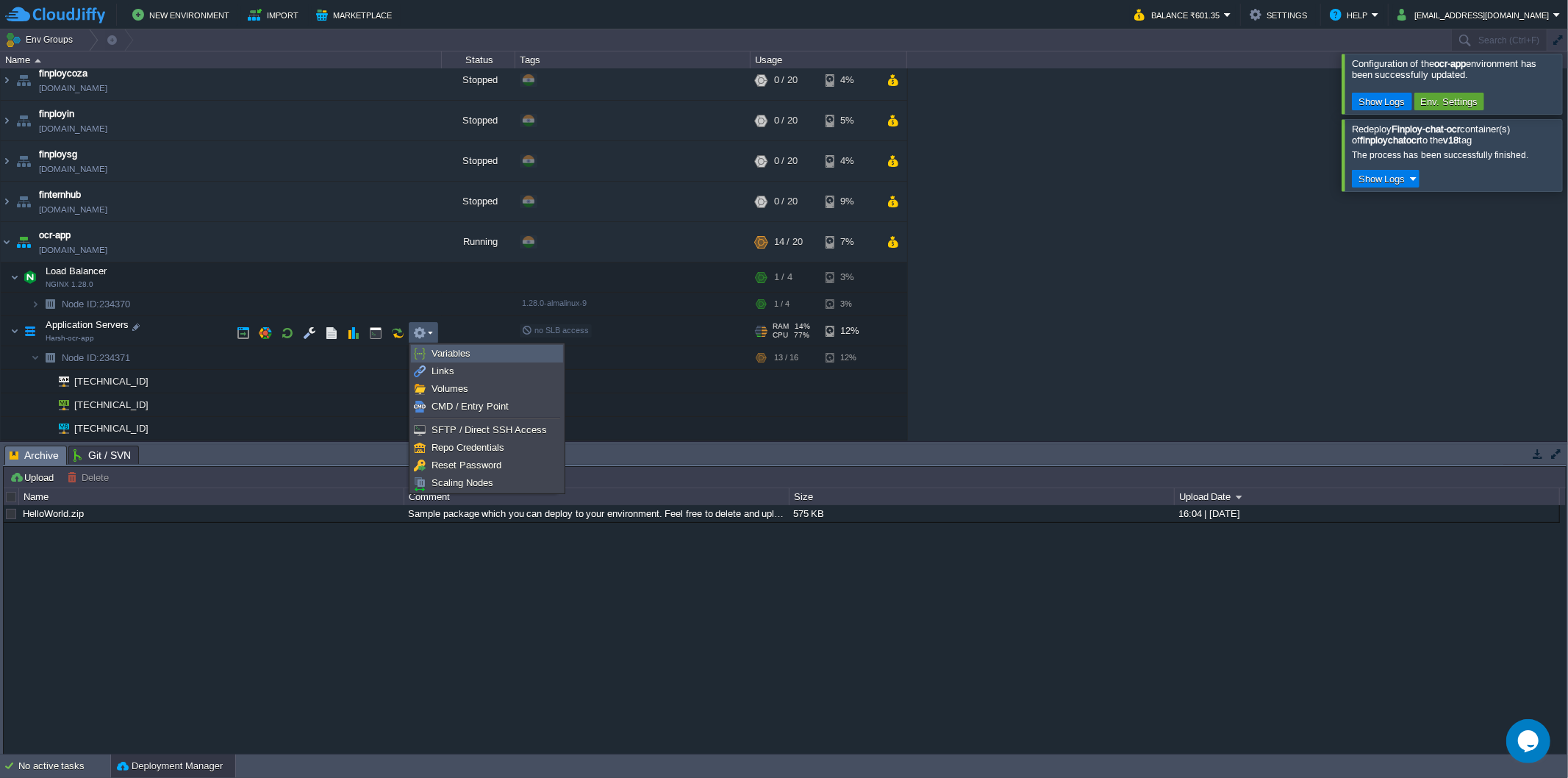
drag, startPoint x: 429, startPoint y: 346, endPoint x: 562, endPoint y: 412, distance: 148.5
click at [429, 347] on link "Variables" at bounding box center [486, 353] width 151 height 16
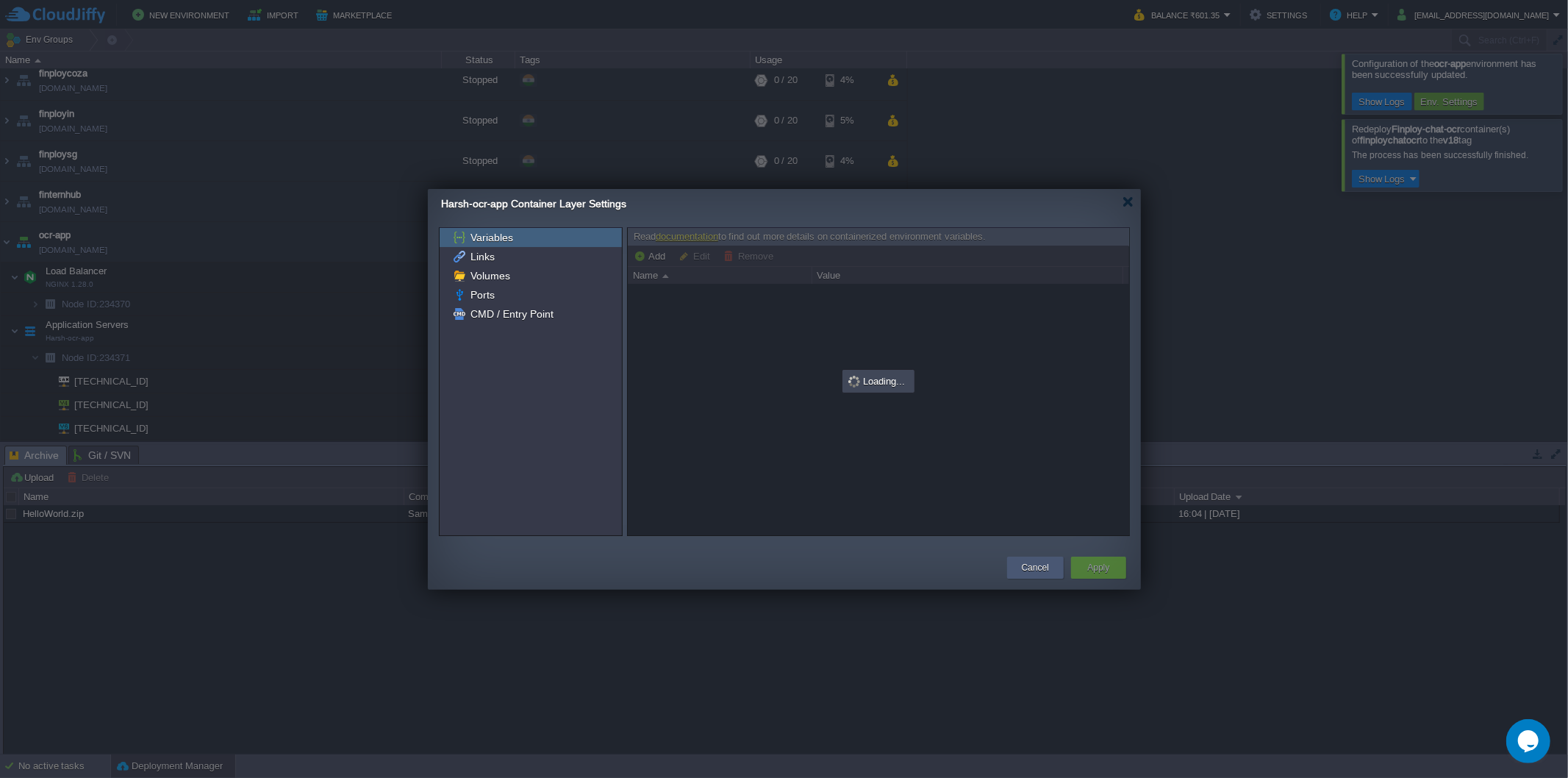
click at [1042, 567] on button "Cancel" at bounding box center [1035, 567] width 27 height 15
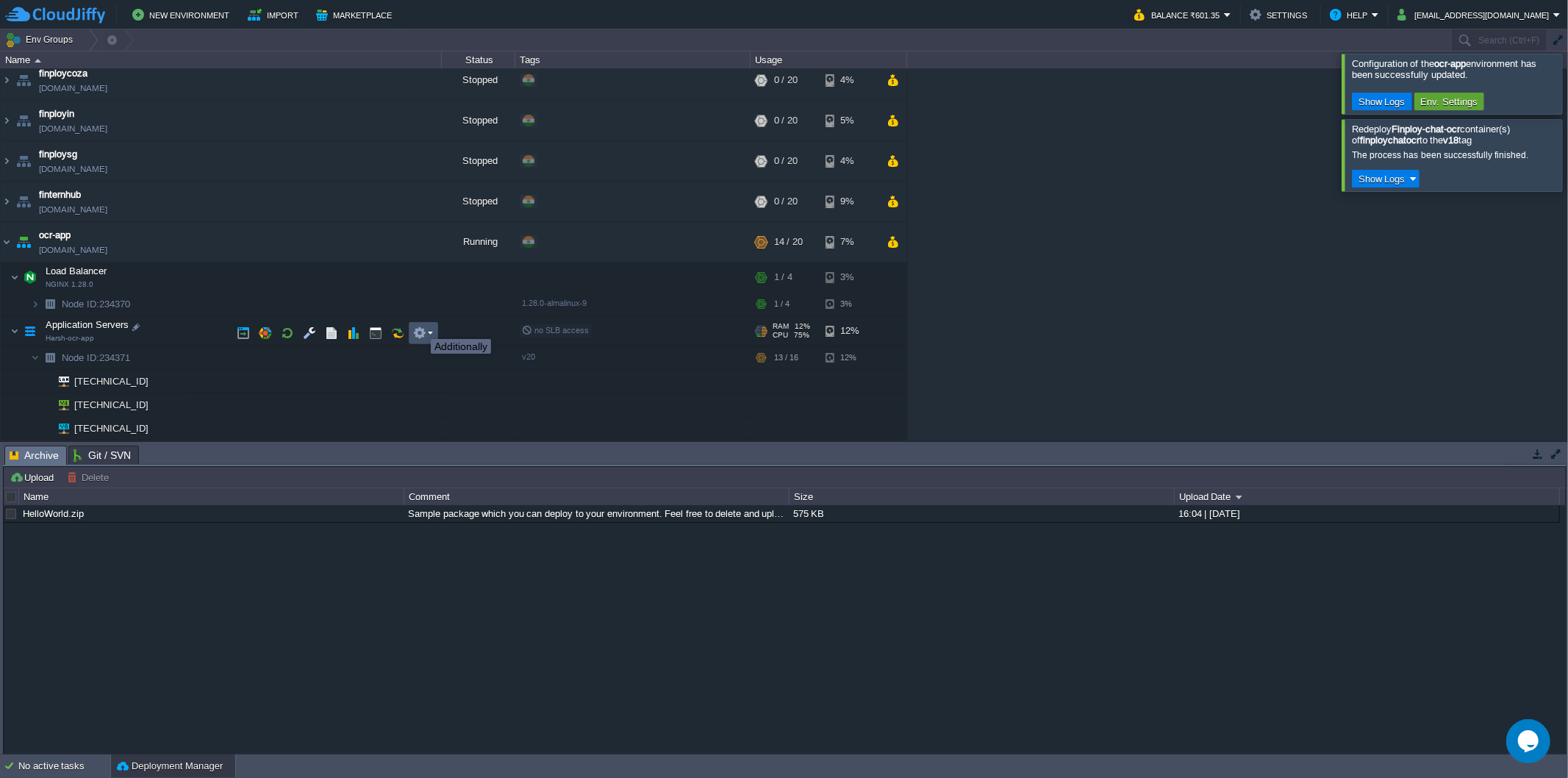
click at [420, 327] on button "button" at bounding box center [420, 333] width 13 height 13
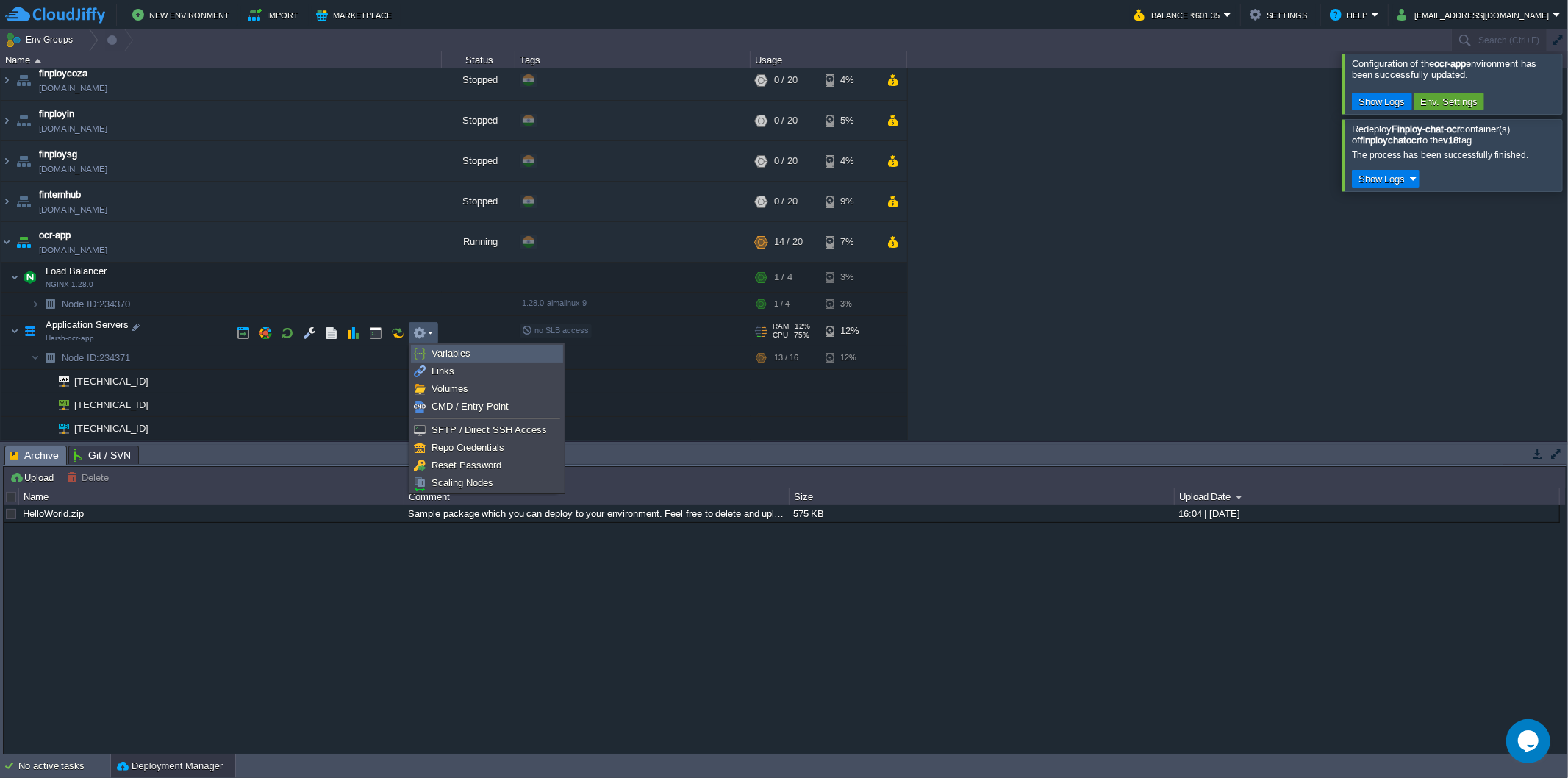
click at [433, 348] on span "Variables" at bounding box center [451, 353] width 39 height 11
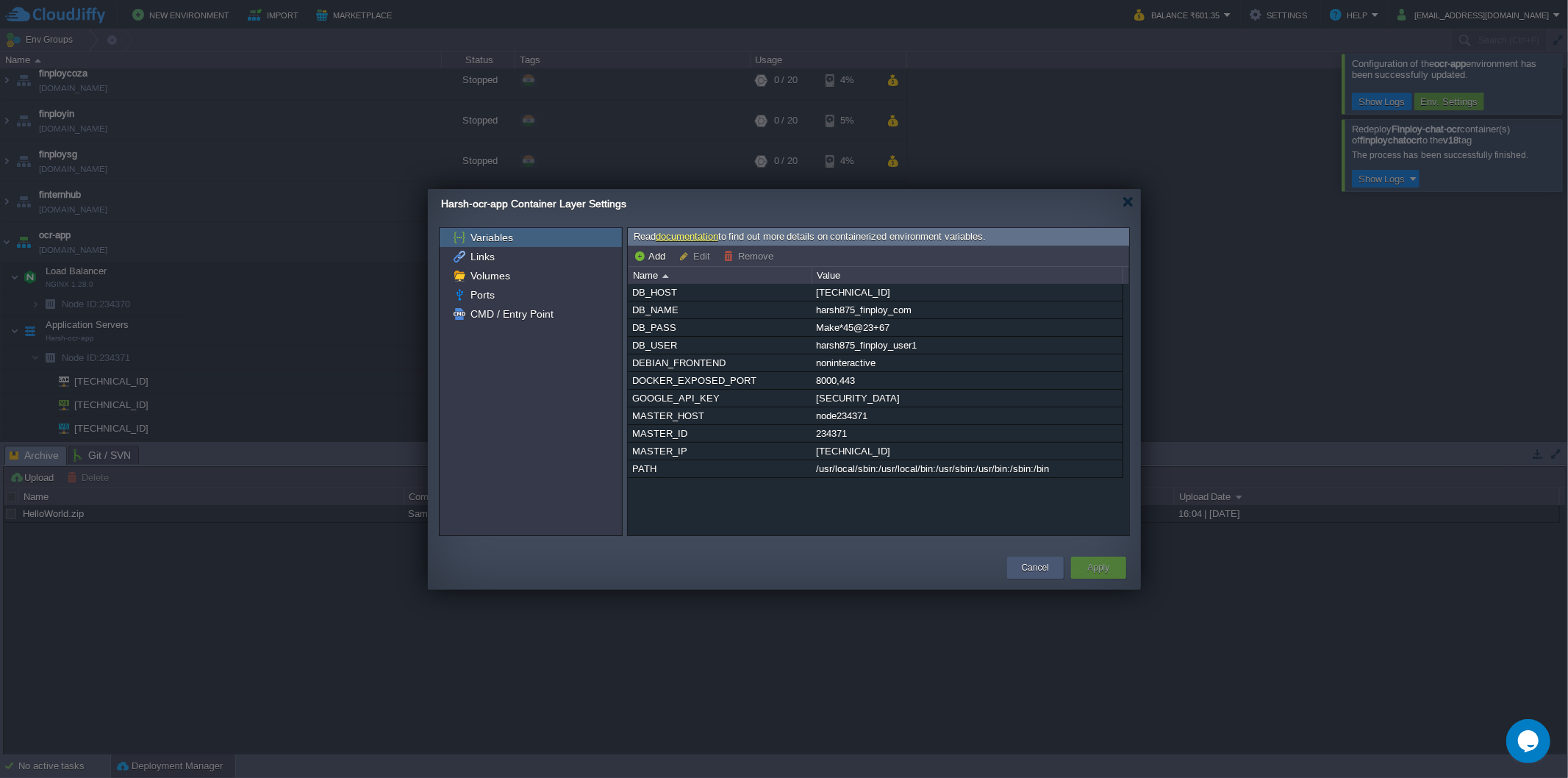
click at [1033, 570] on button "Cancel" at bounding box center [1035, 567] width 27 height 15
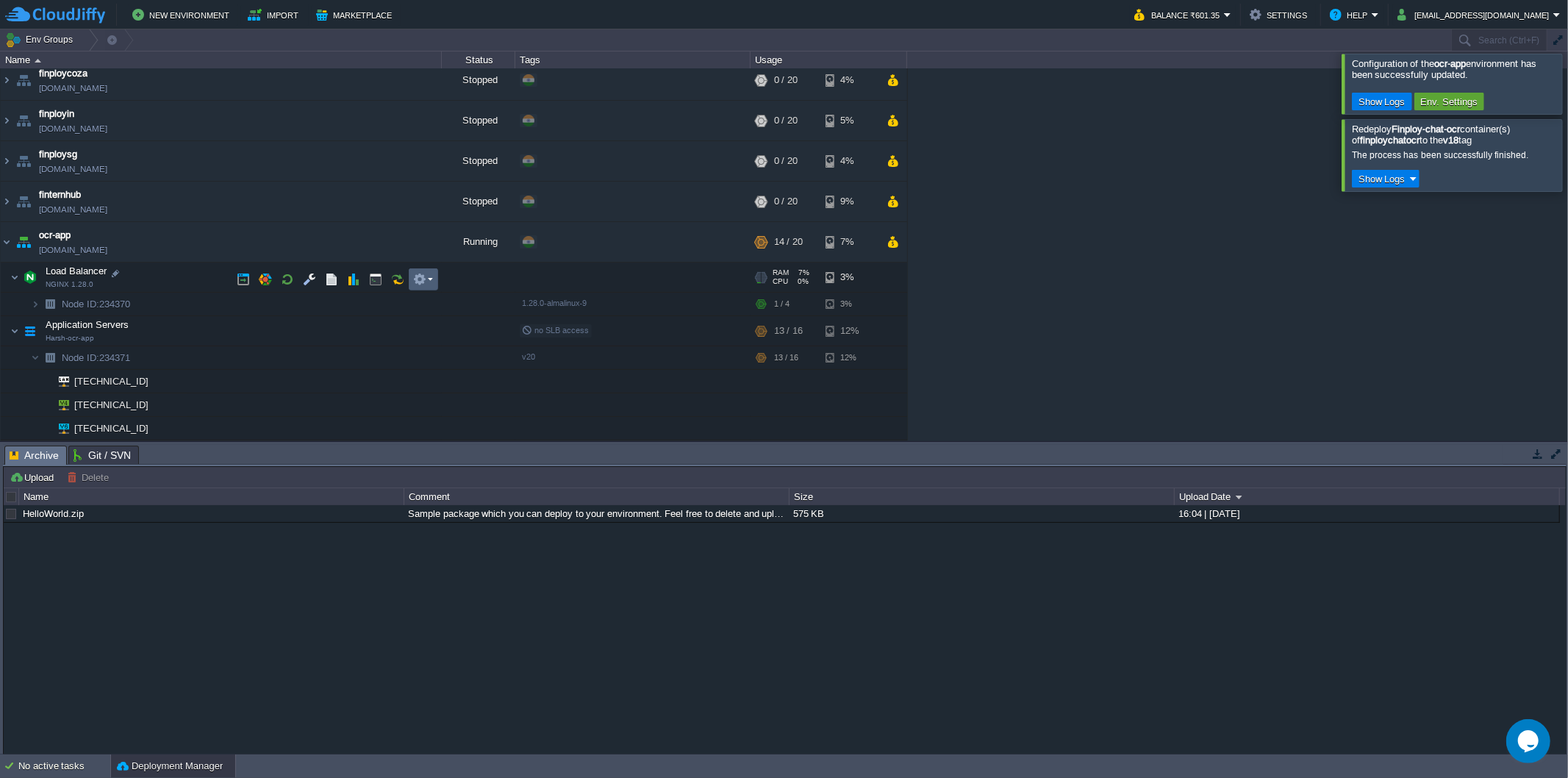
click at [429, 278] on em at bounding box center [423, 279] width 20 height 13
click at [320, 243] on div "finploychatocr [DOMAIN_NAME] Running + Add to Env Group RAM 8% CPU 1% 3 / 20 5%…" at bounding box center [784, 255] width 1568 height 372
click at [417, 281] on button "button" at bounding box center [420, 279] width 13 height 13
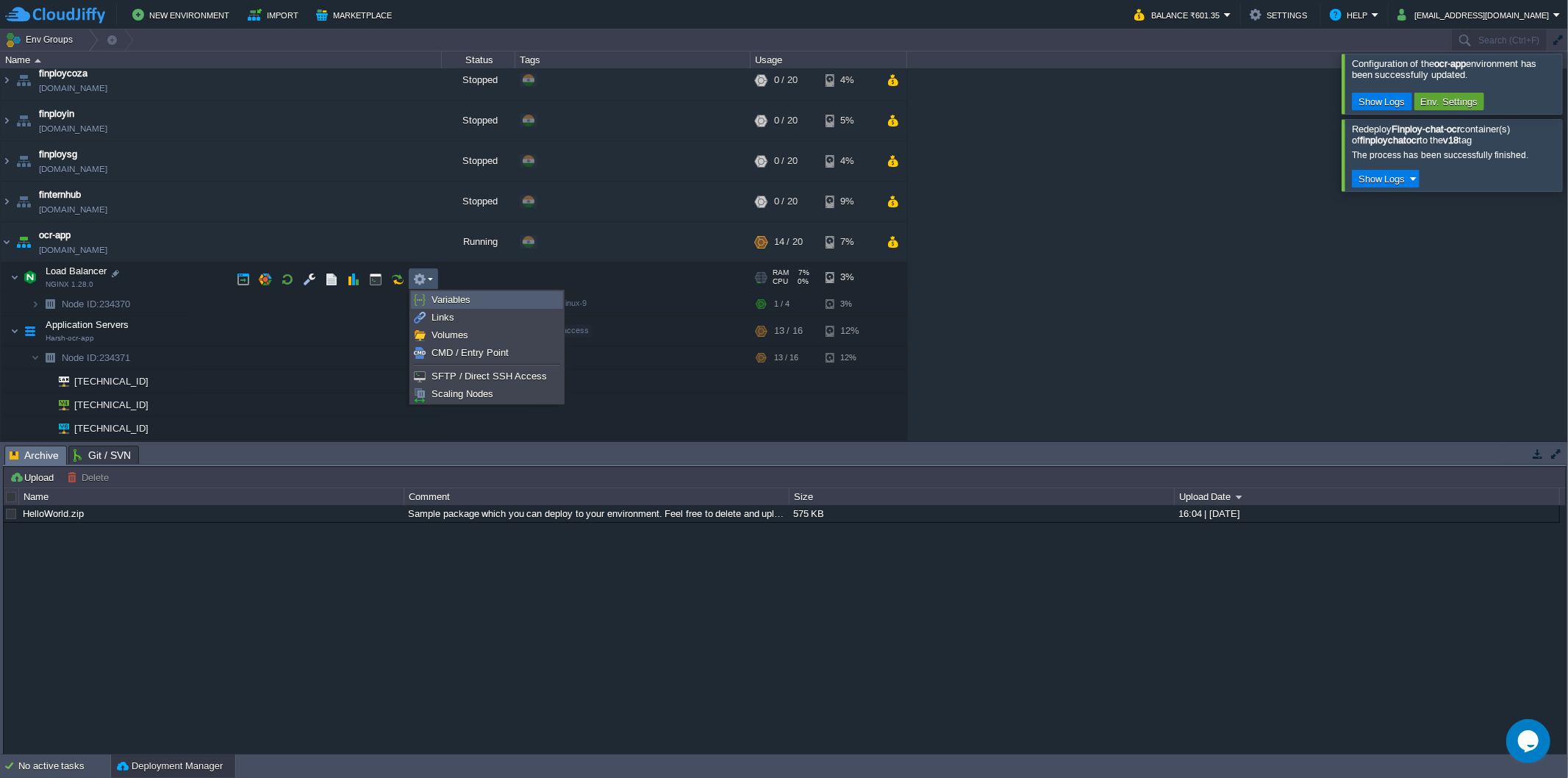
click at [441, 296] on span "Variables" at bounding box center [451, 300] width 39 height 11
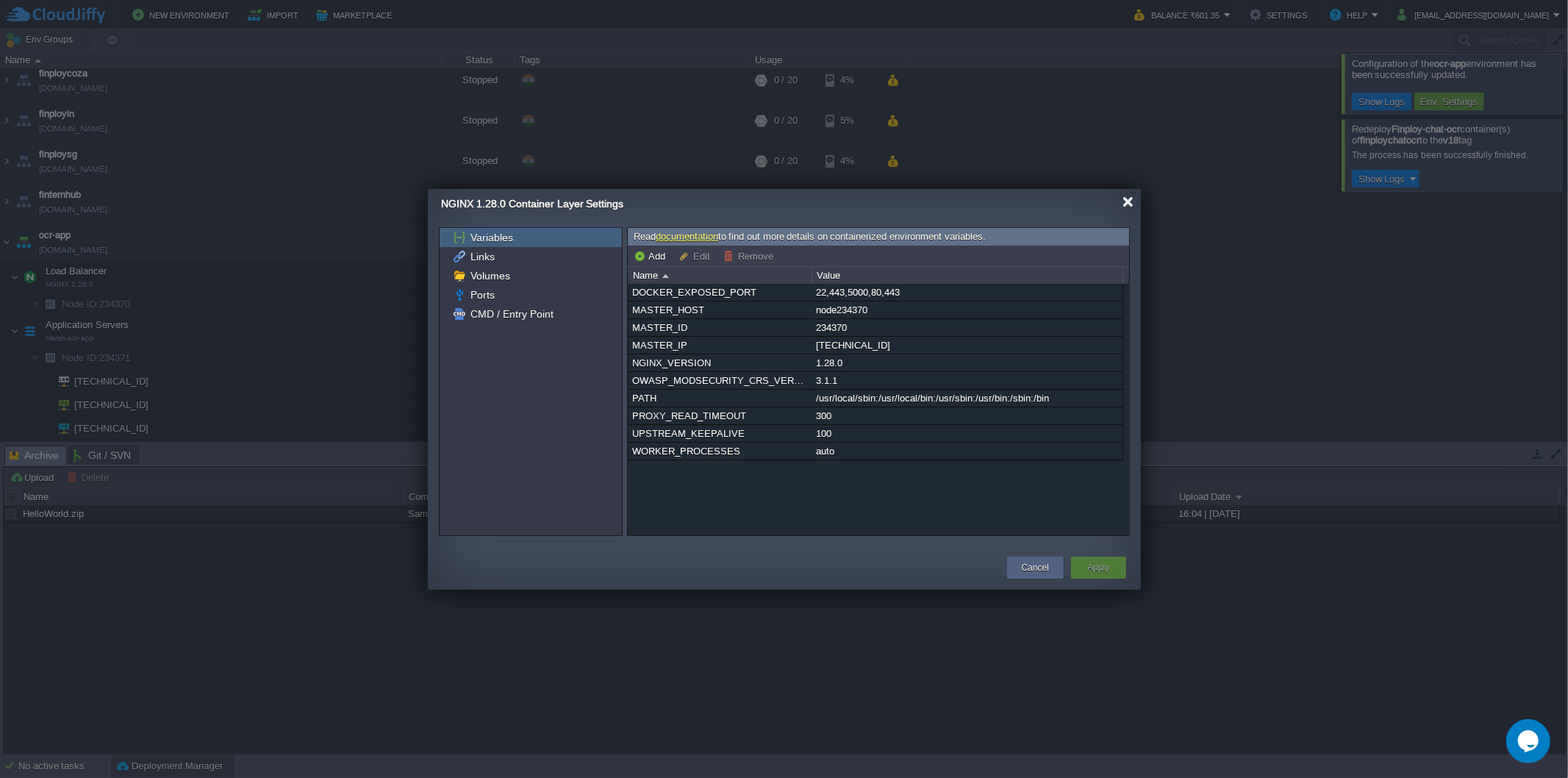
click at [1129, 203] on div at bounding box center [1129, 202] width 11 height 11
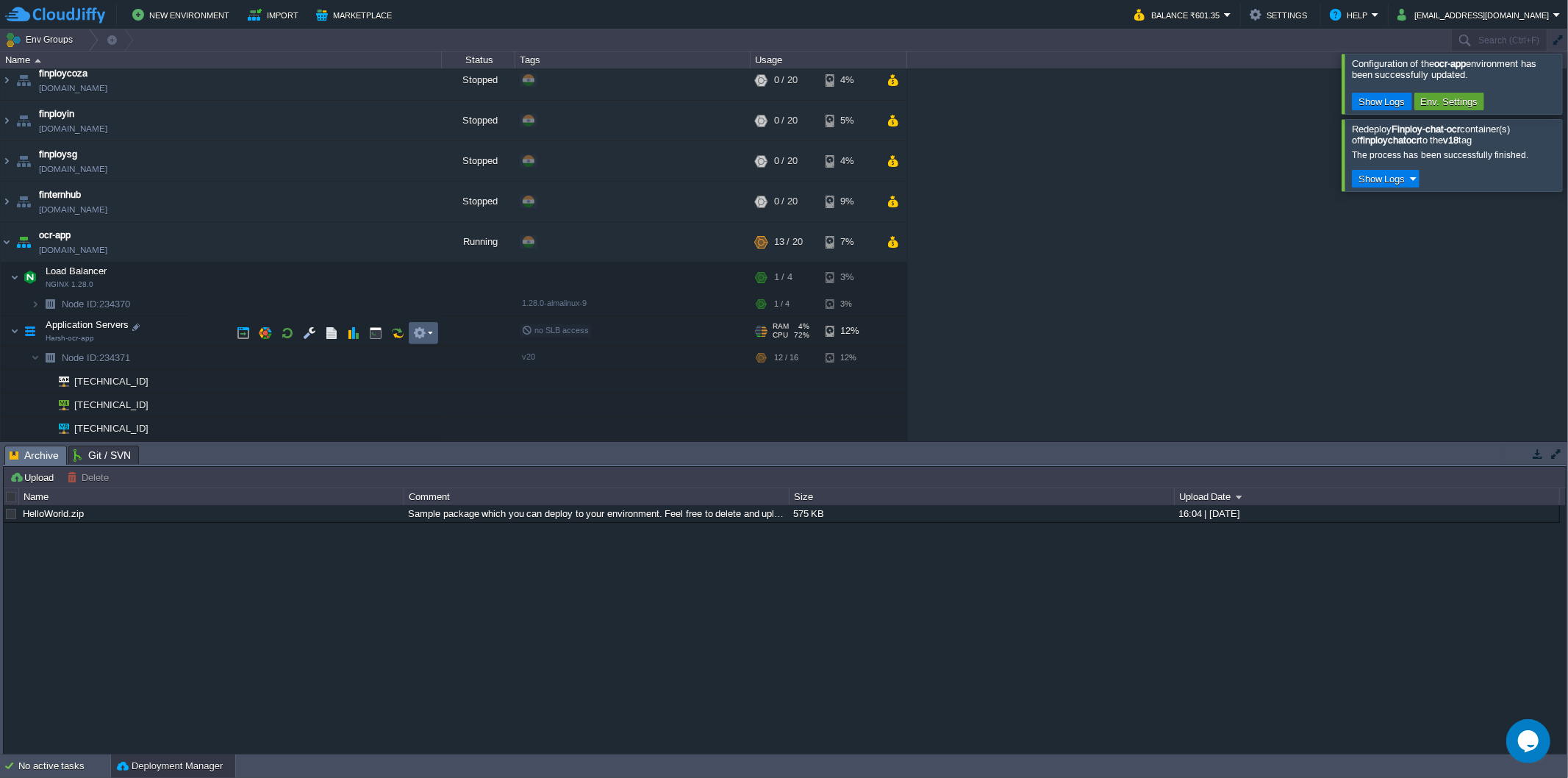
click at [419, 327] on button "button" at bounding box center [420, 333] width 13 height 13
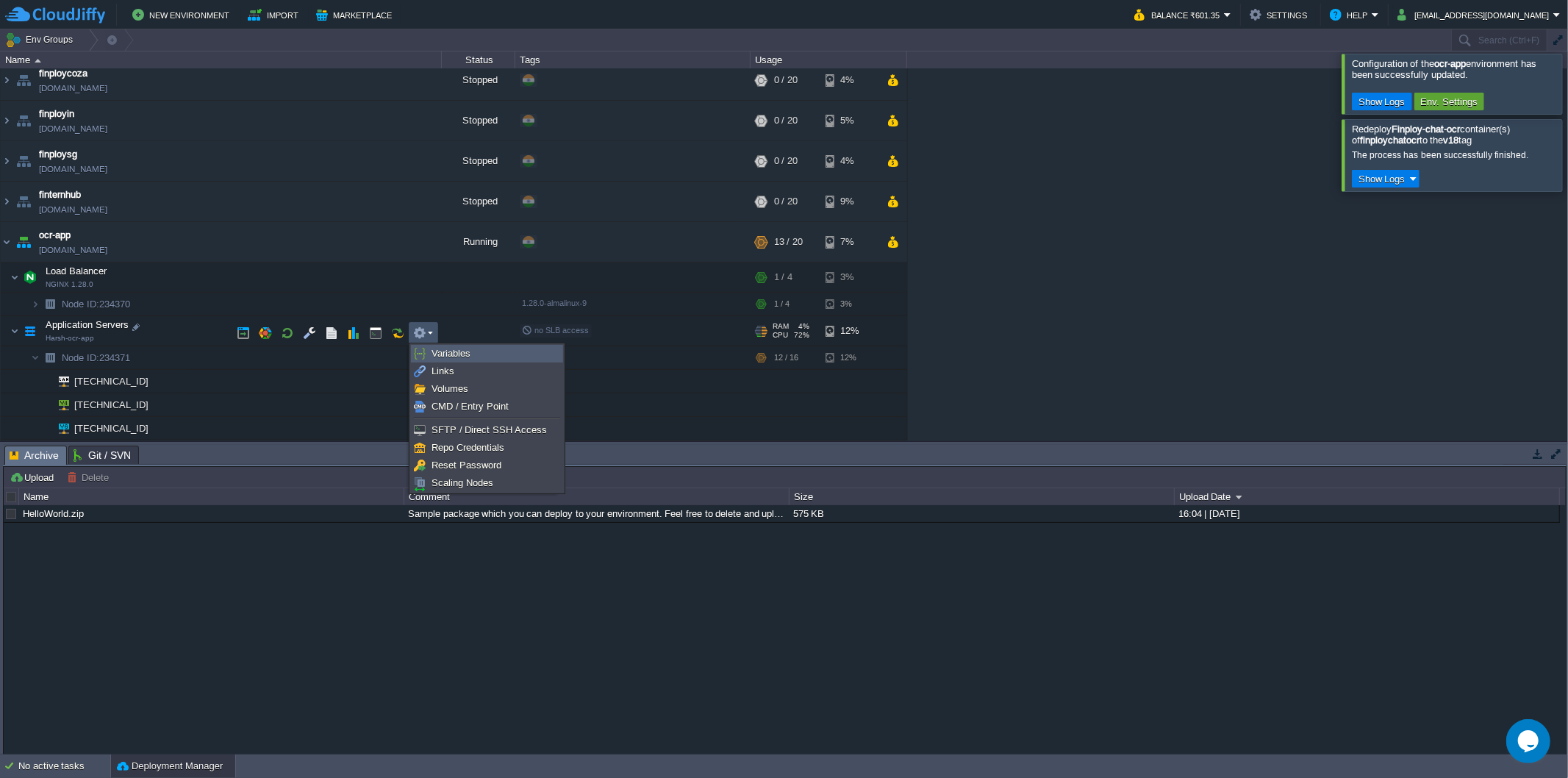
click at [433, 351] on span "Variables" at bounding box center [451, 353] width 39 height 11
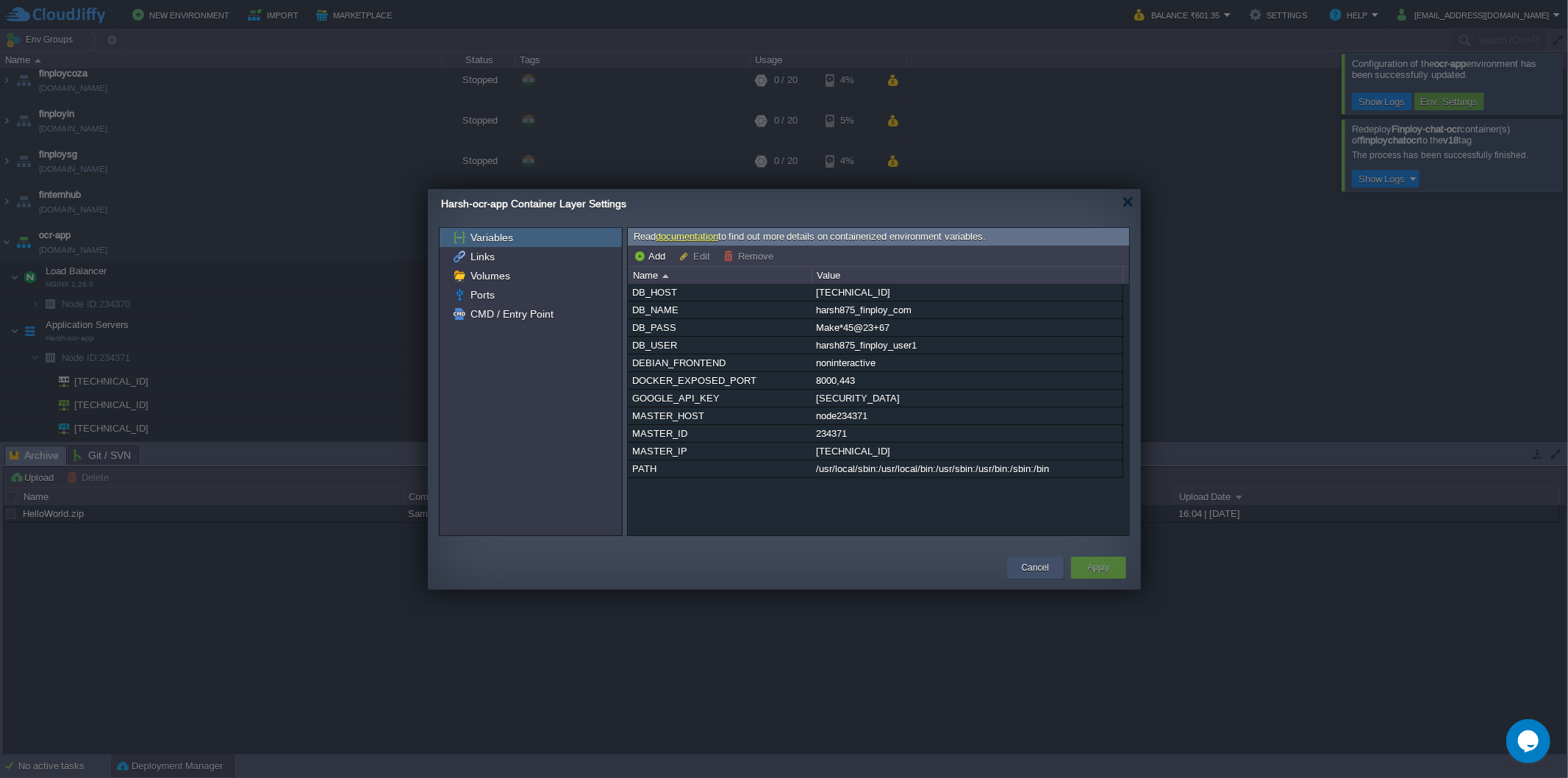
click at [1022, 571] on button "Cancel" at bounding box center [1035, 567] width 27 height 15
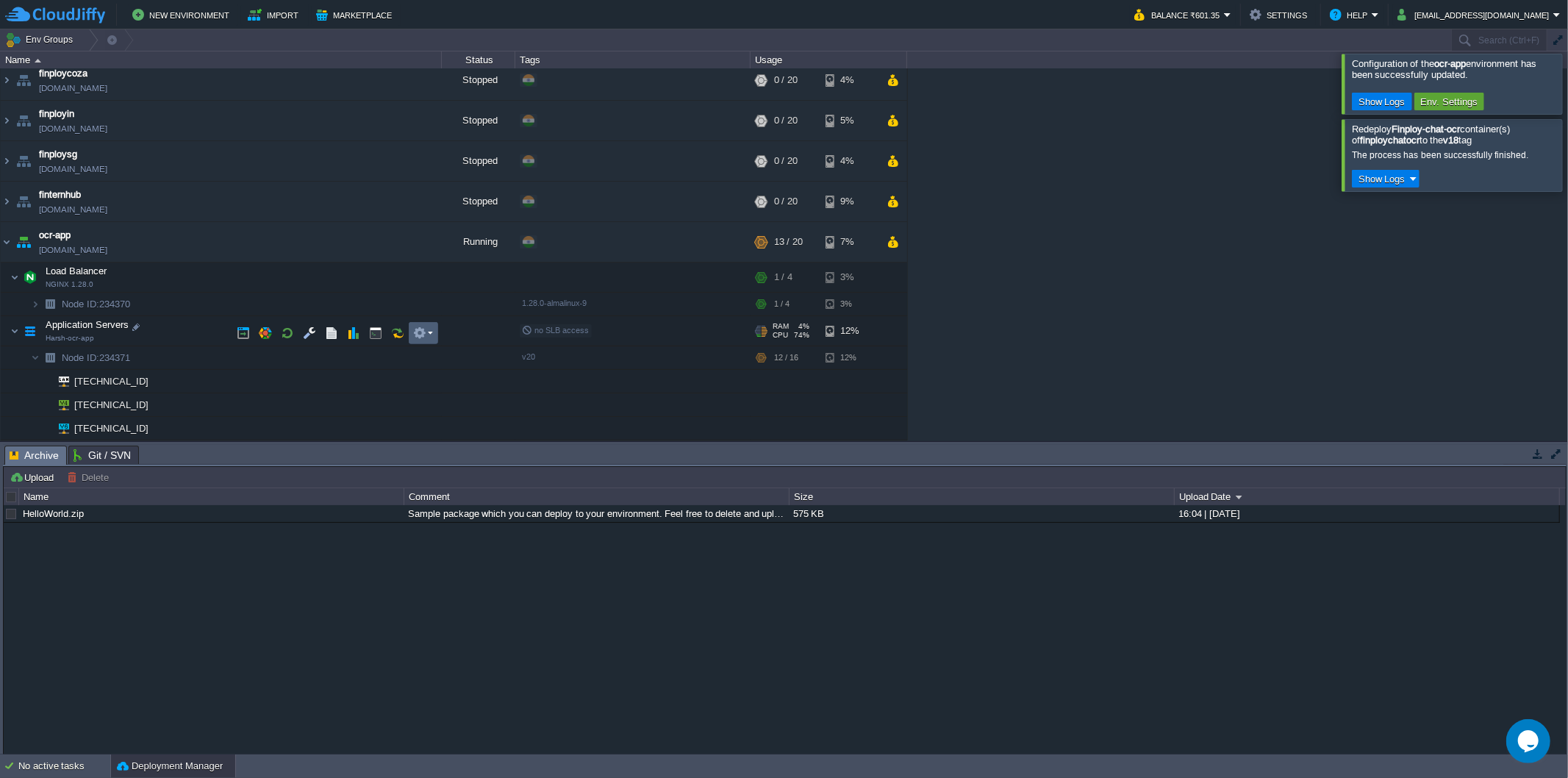
click at [419, 330] on button "button" at bounding box center [420, 333] width 13 height 13
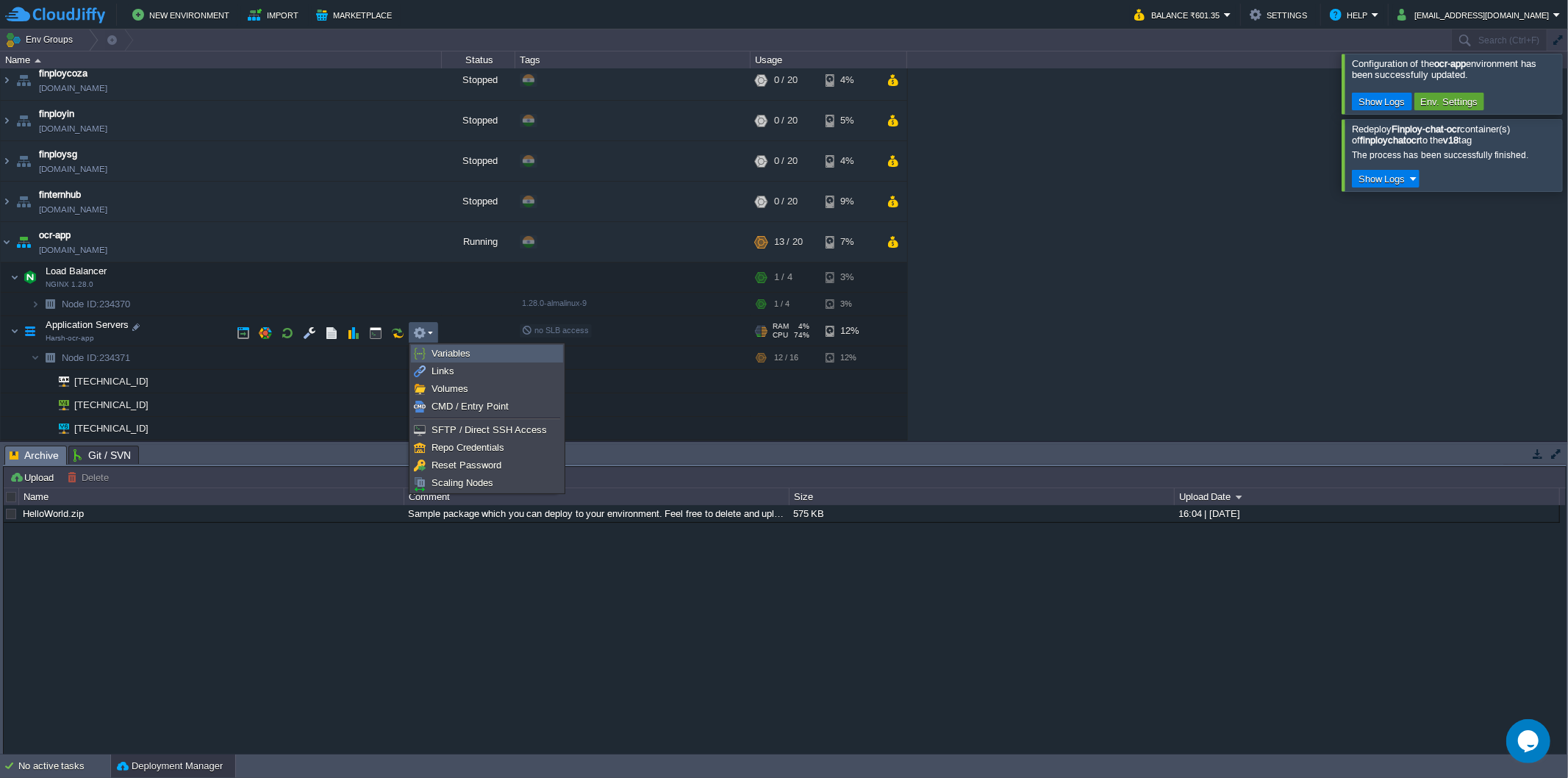
drag, startPoint x: 440, startPoint y: 348, endPoint x: 455, endPoint y: 362, distance: 20.5
click at [439, 348] on span "Variables" at bounding box center [451, 353] width 39 height 11
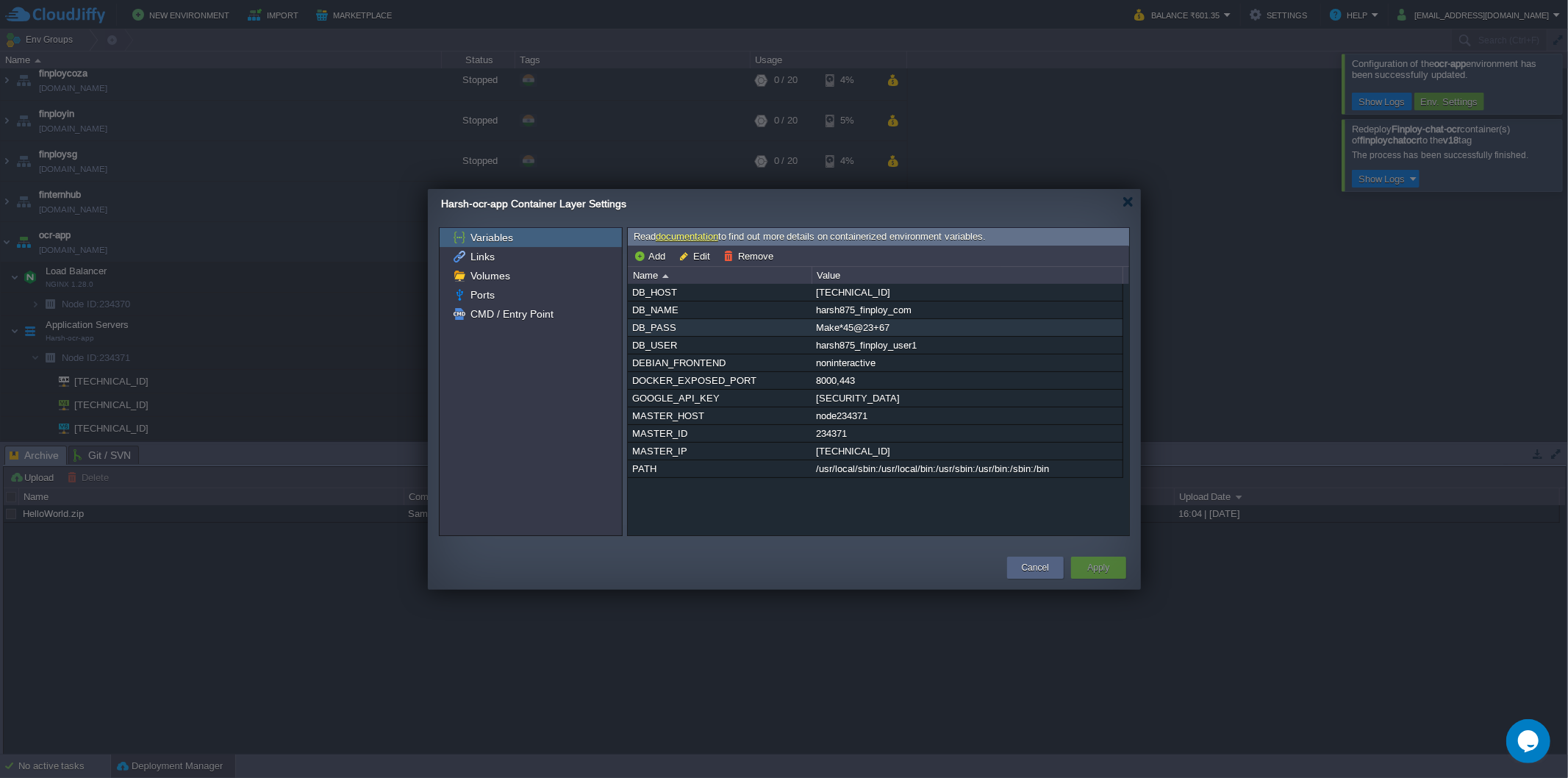
click at [890, 331] on div "Make*45@23+67" at bounding box center [966, 327] width 309 height 17
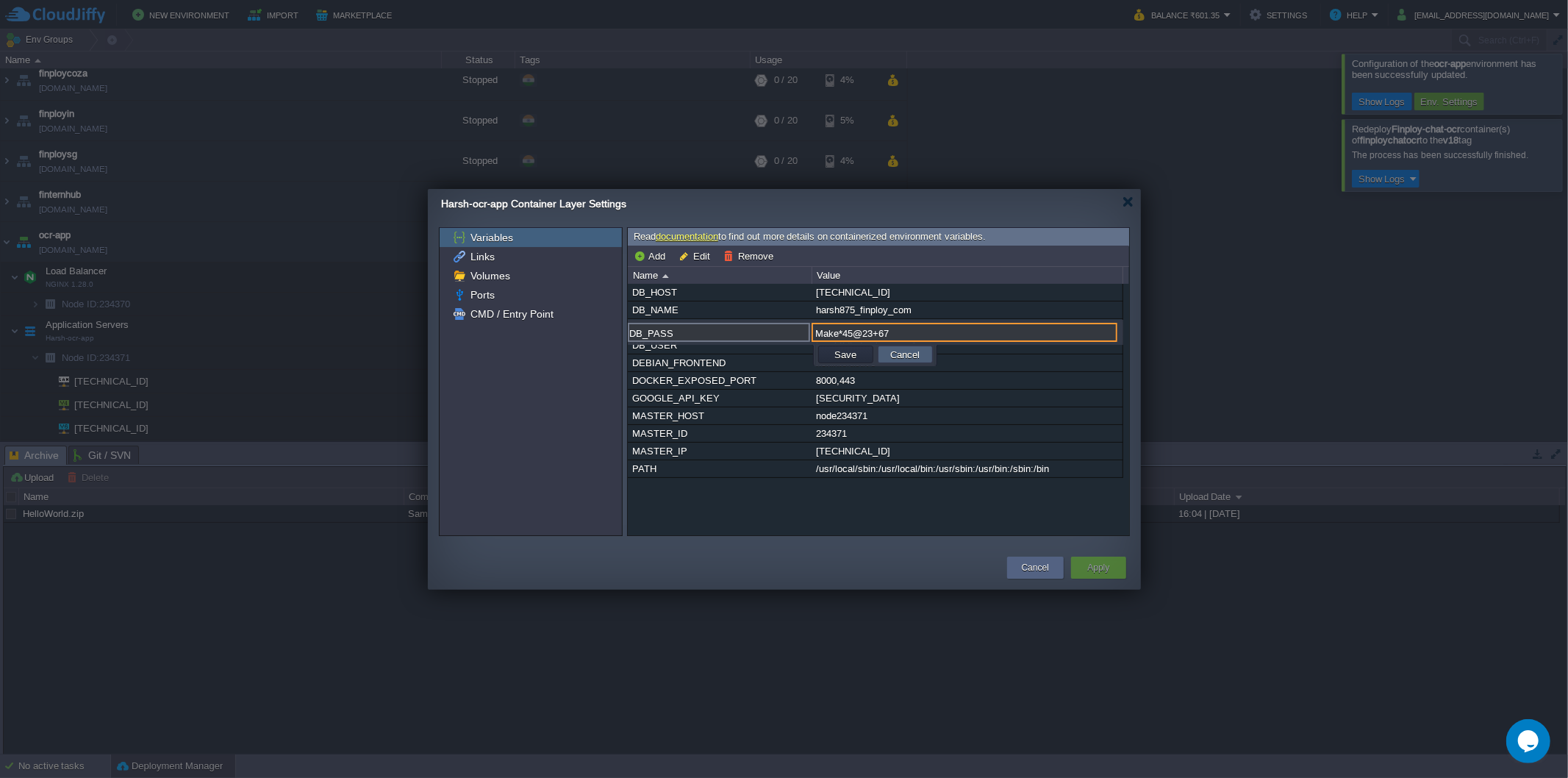
drag, startPoint x: 919, startPoint y: 360, endPoint x: 915, endPoint y: 397, distance: 37.2
click at [917, 360] on button "Cancel" at bounding box center [904, 354] width 38 height 13
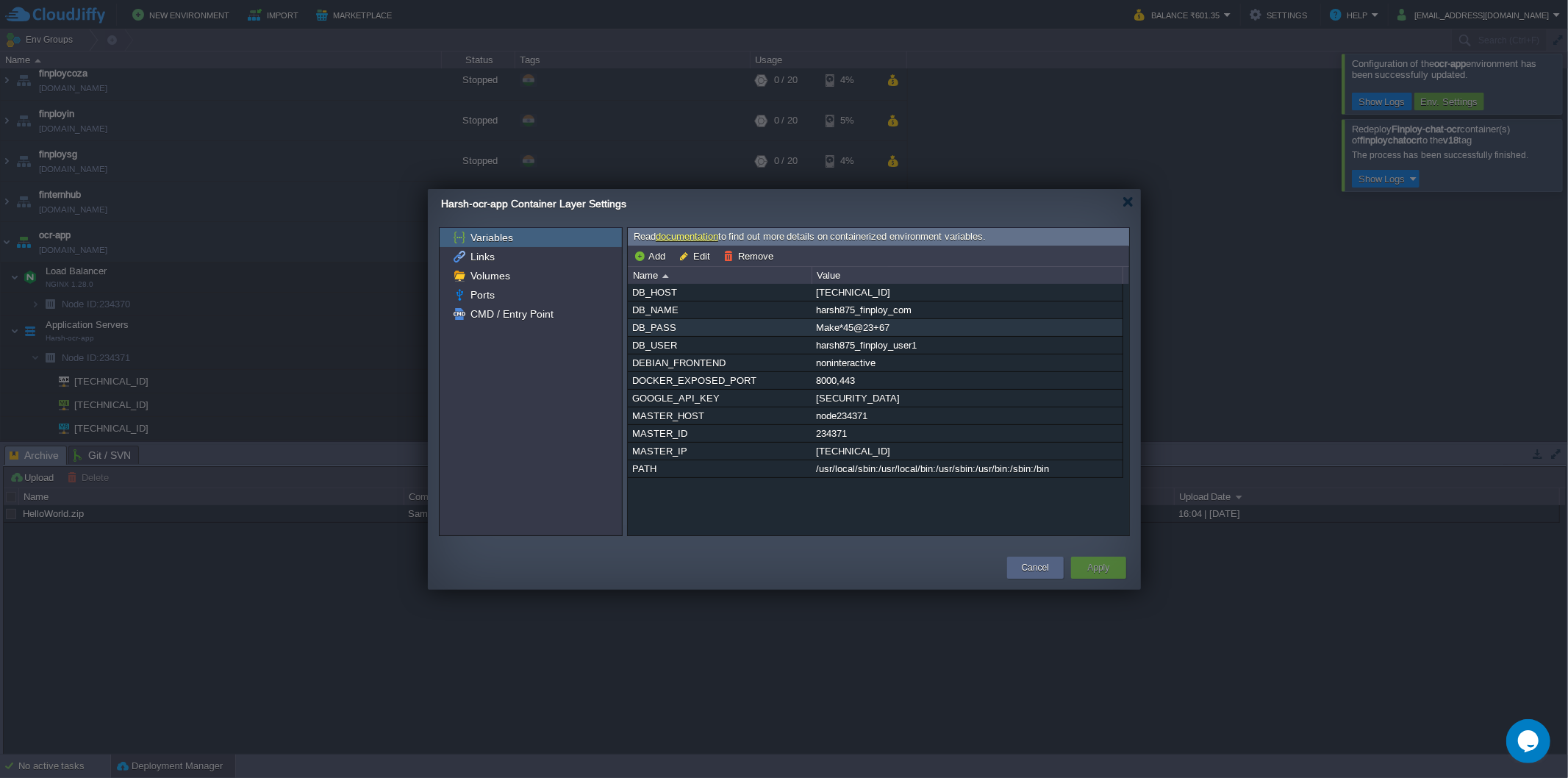
click at [562, 208] on span "Harsh-ocr-app Container Layer Settings" at bounding box center [533, 203] width 185 height 11
drag, startPoint x: 1056, startPoint y: 563, endPoint x: 538, endPoint y: 276, distance: 592.2
click at [1053, 563] on div "Cancel" at bounding box center [1035, 567] width 56 height 22
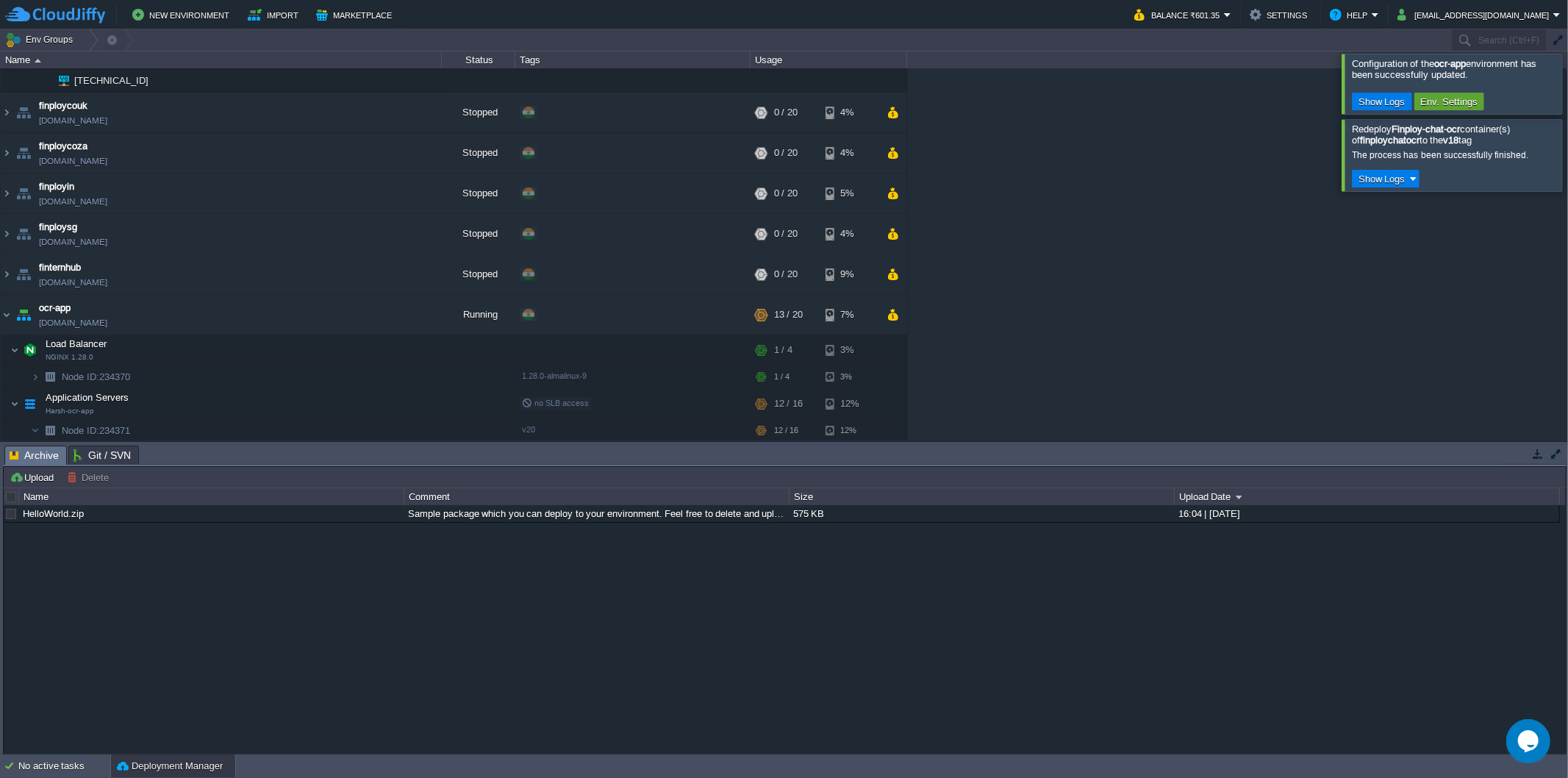
scroll to position [207, 0]
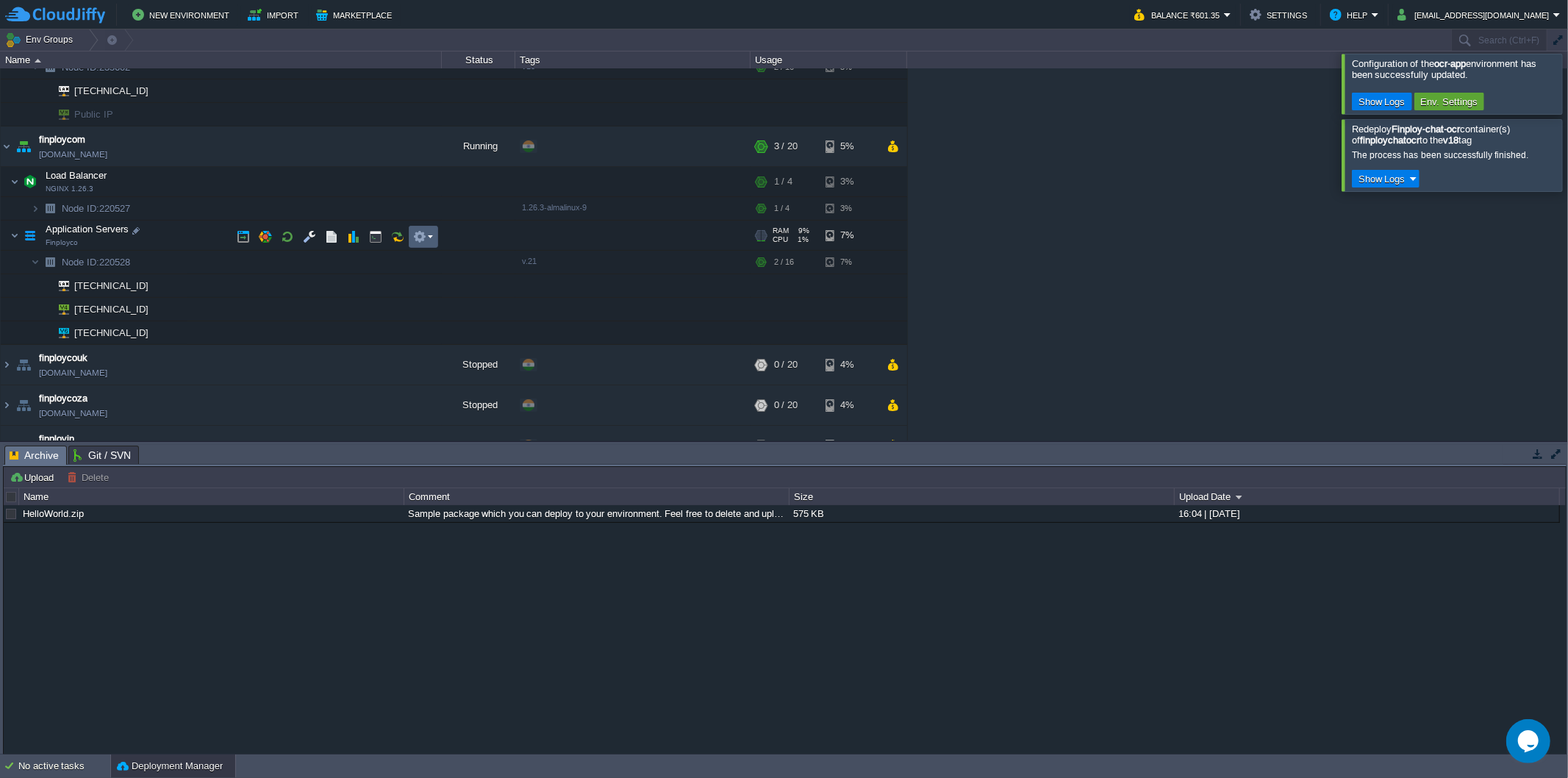
click at [420, 243] on button "button" at bounding box center [420, 237] width 13 height 13
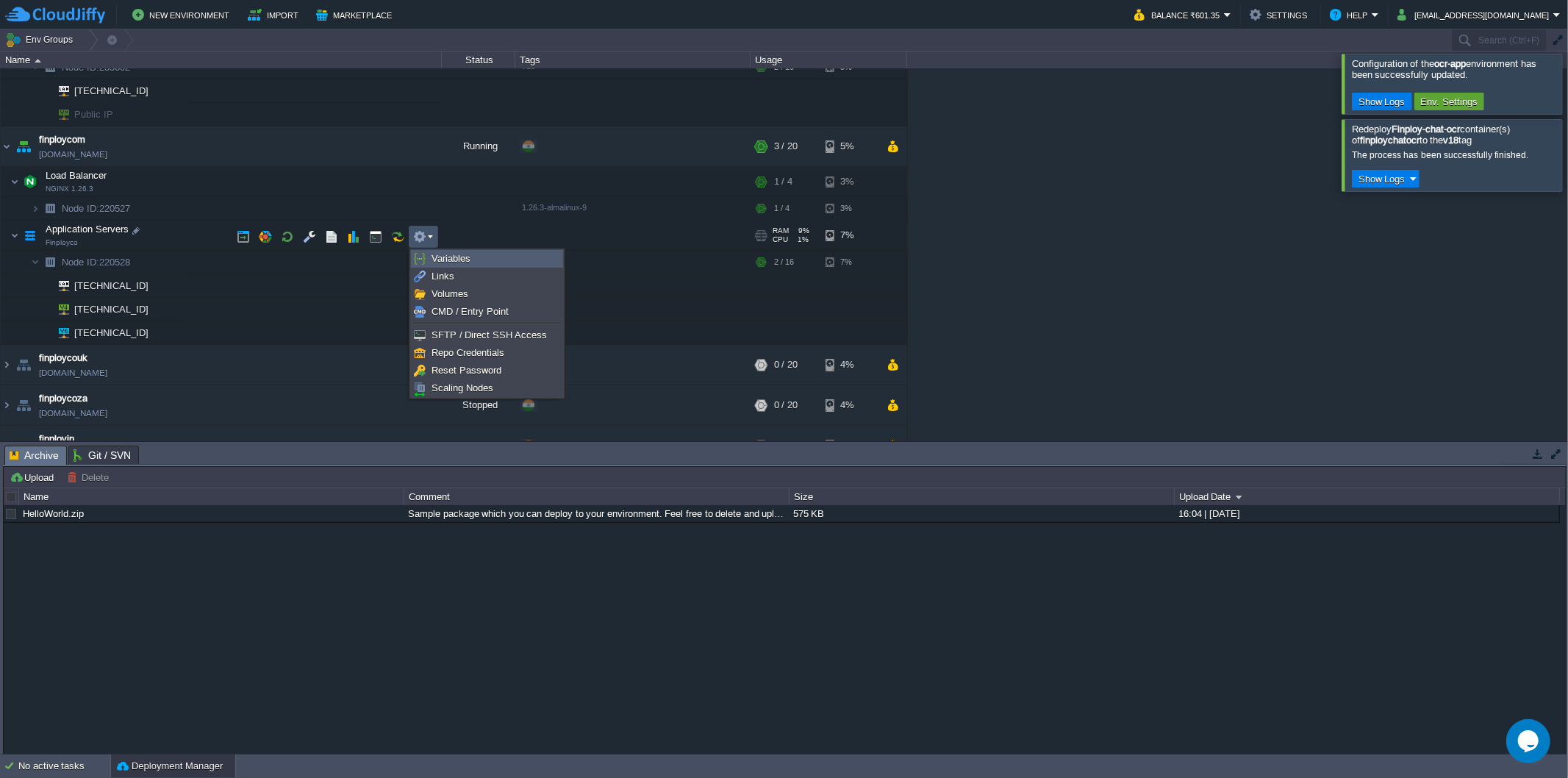
click at [428, 254] on link "Variables" at bounding box center [486, 259] width 151 height 16
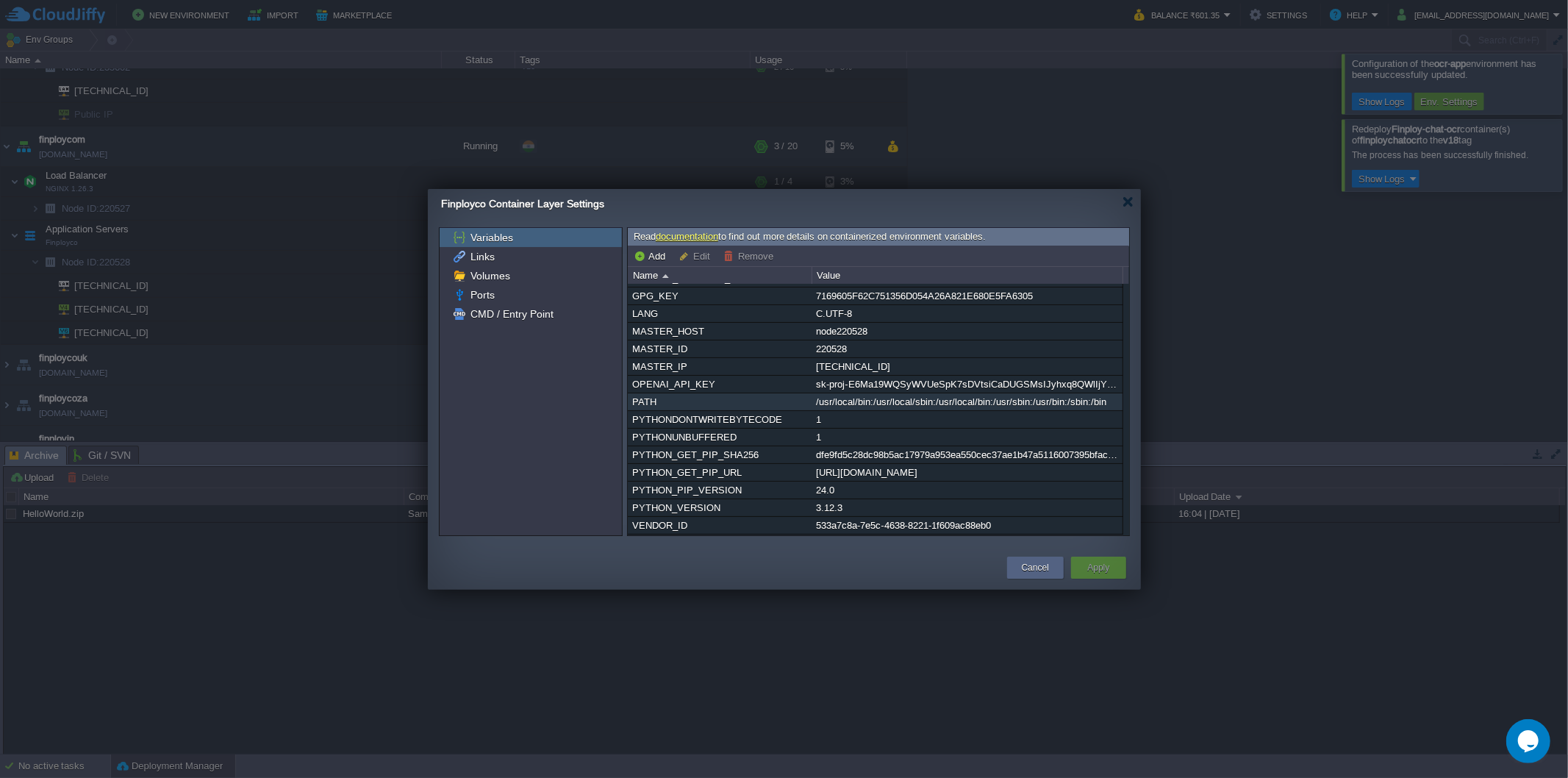
scroll to position [0, 0]
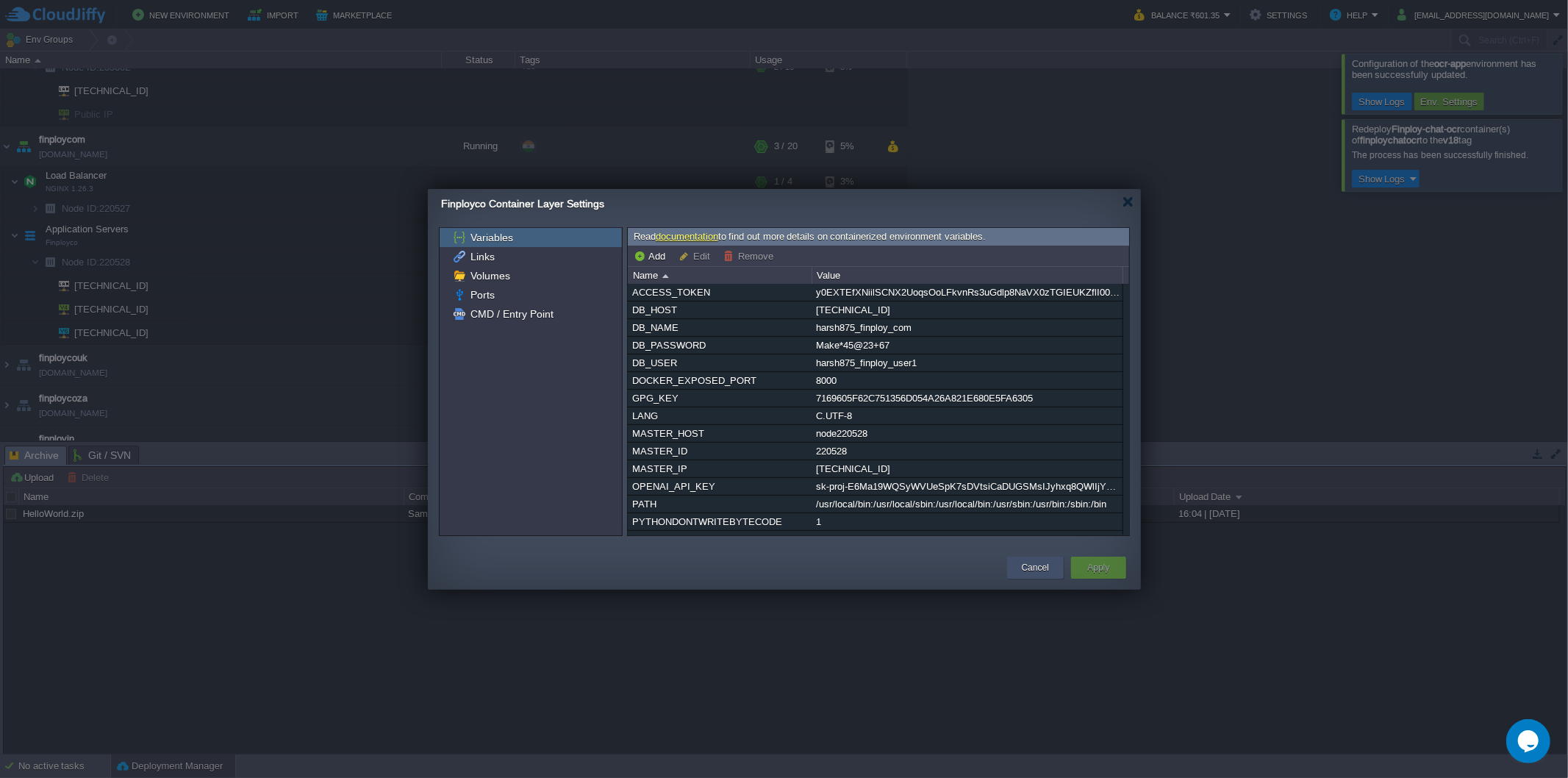
click at [1037, 562] on button "Cancel" at bounding box center [1035, 567] width 27 height 15
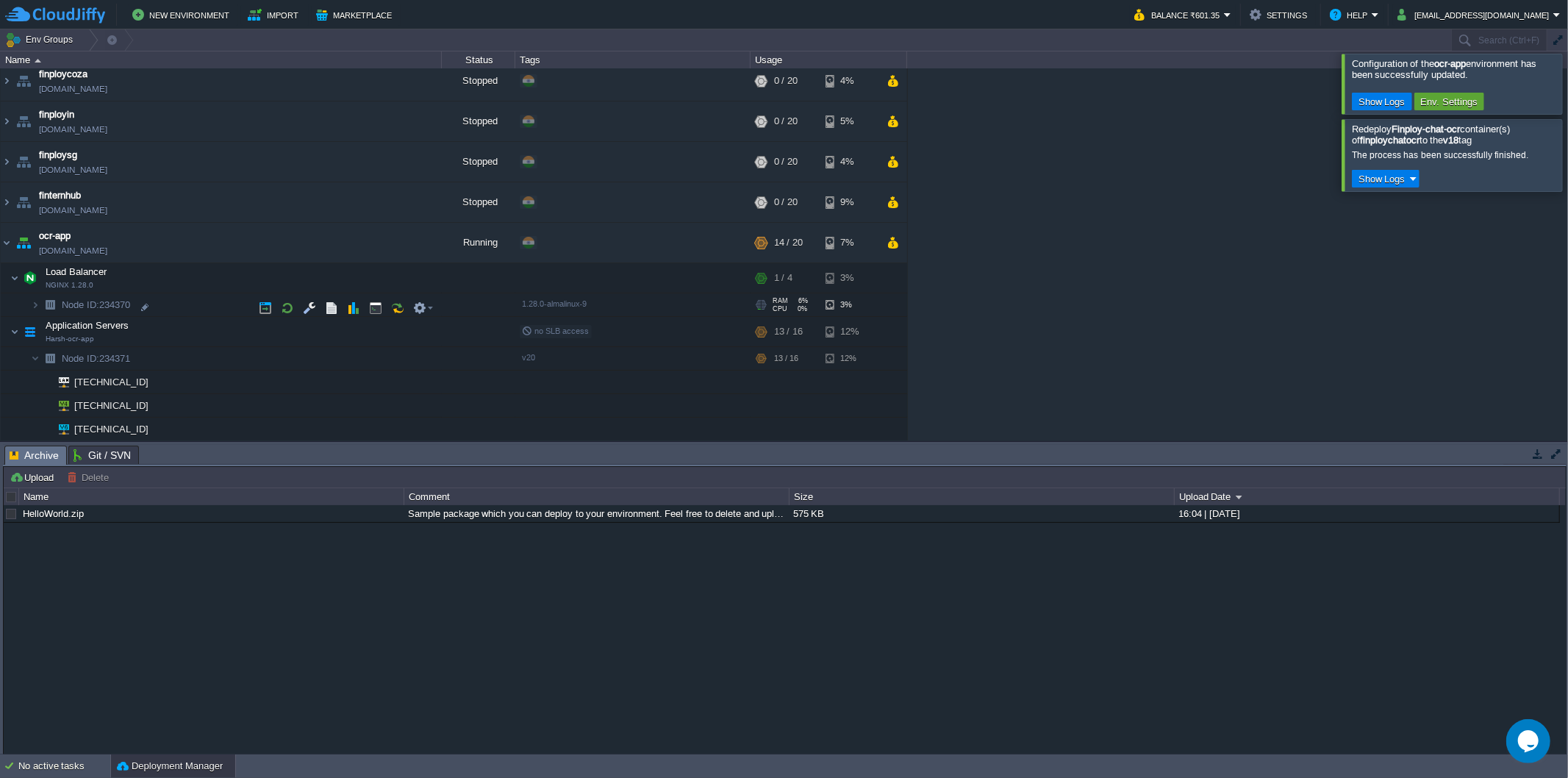
scroll to position [534, 0]
click at [432, 327] on em at bounding box center [423, 333] width 20 height 13
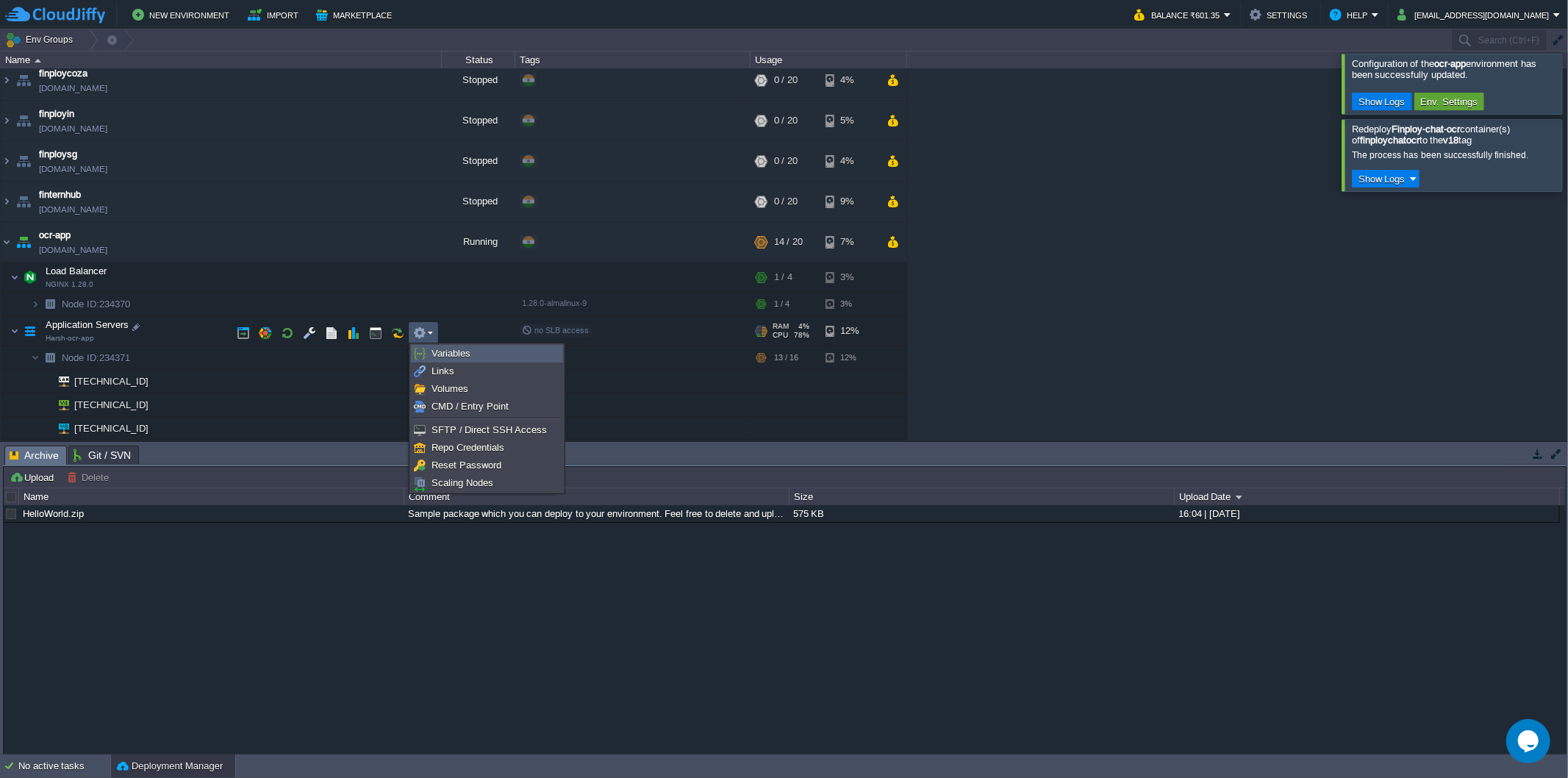
click at [439, 352] on span "Variables" at bounding box center [451, 353] width 39 height 11
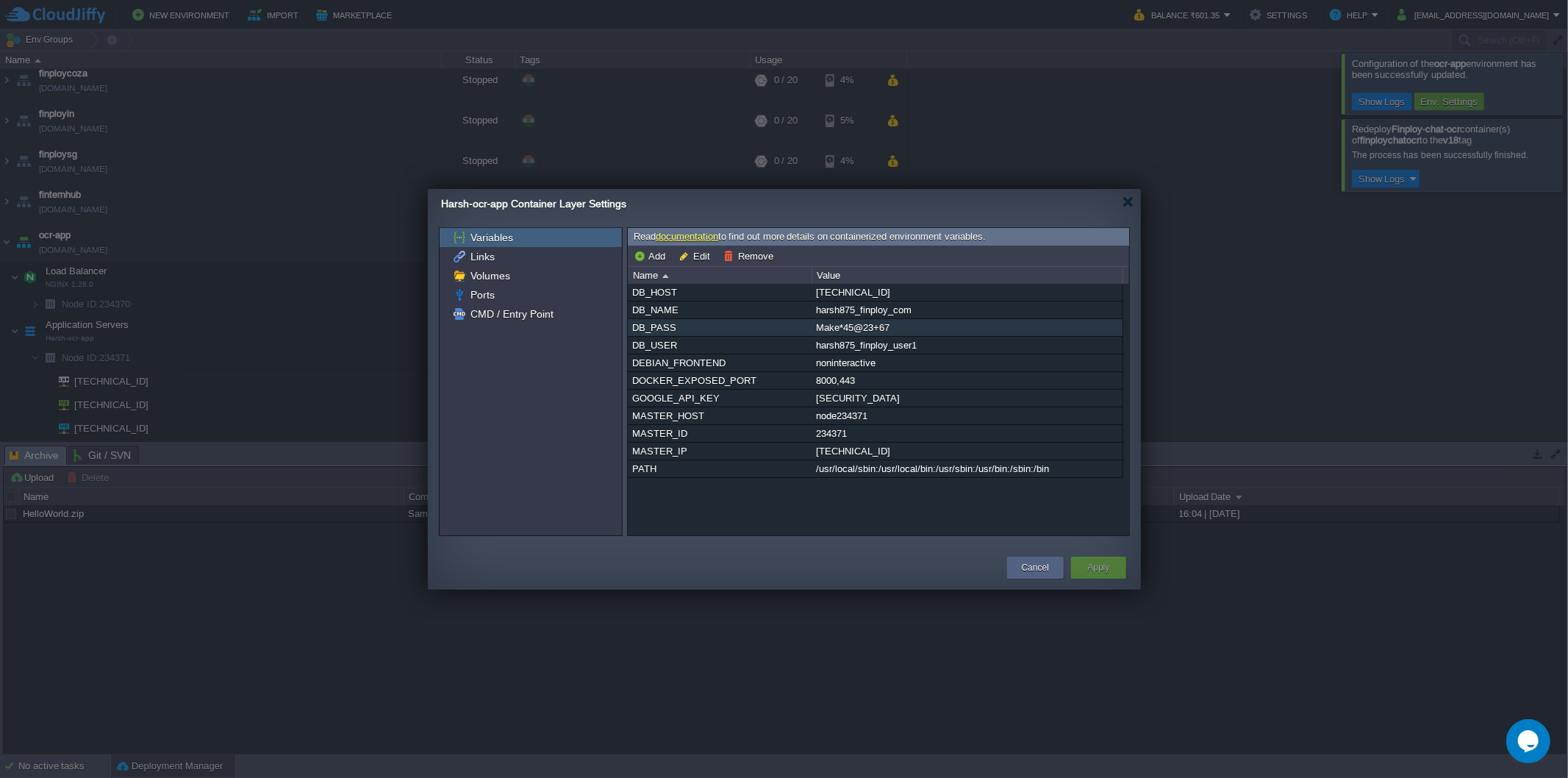
drag, startPoint x: 891, startPoint y: 332, endPoint x: 806, endPoint y: 329, distance: 85.1
click at [806, 329] on tr "DB_PASS Make*45@23+67" at bounding box center [875, 327] width 495 height 17
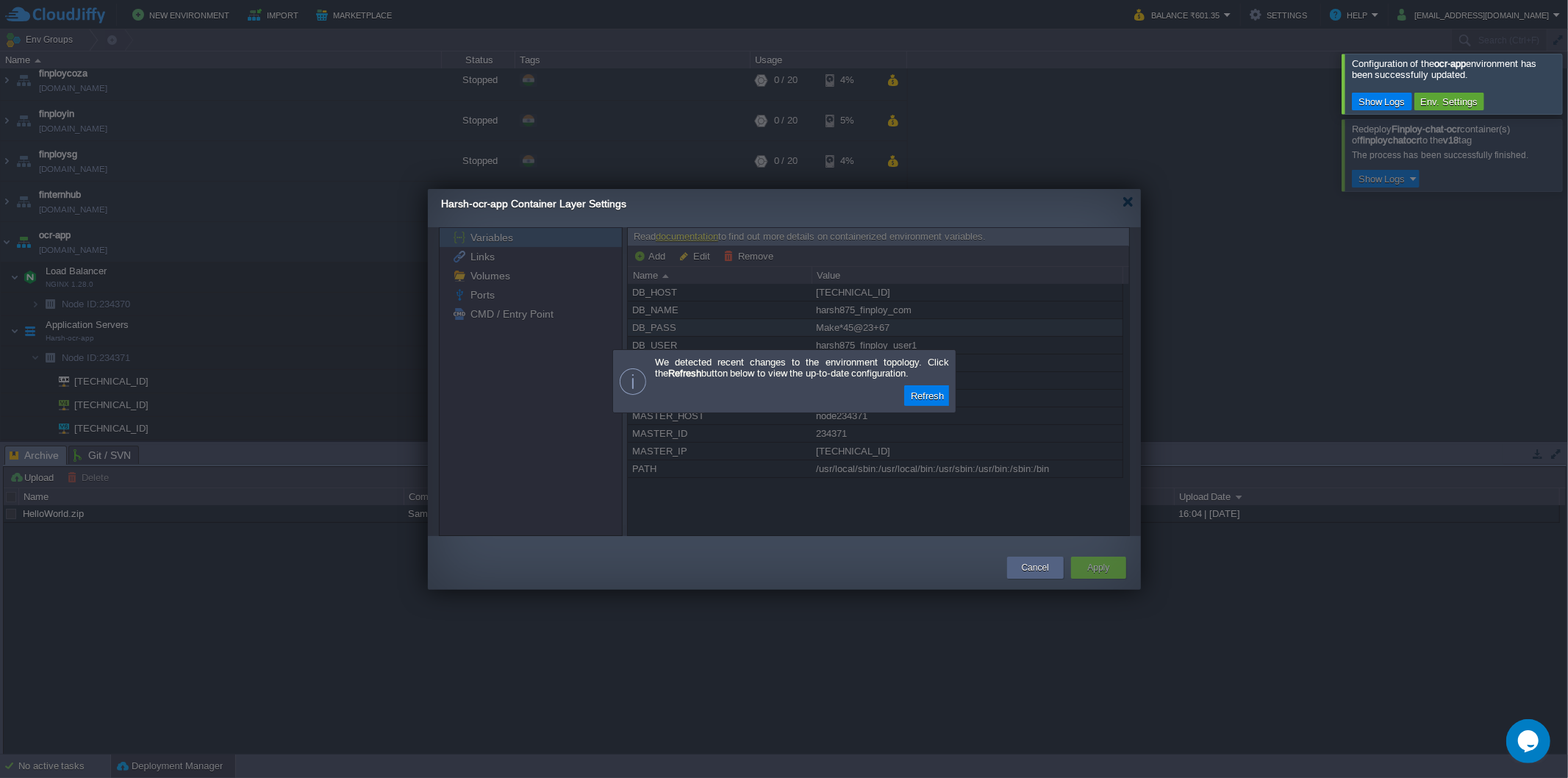
scroll to position [357, 0]
